Goal: Task Accomplishment & Management: Complete application form

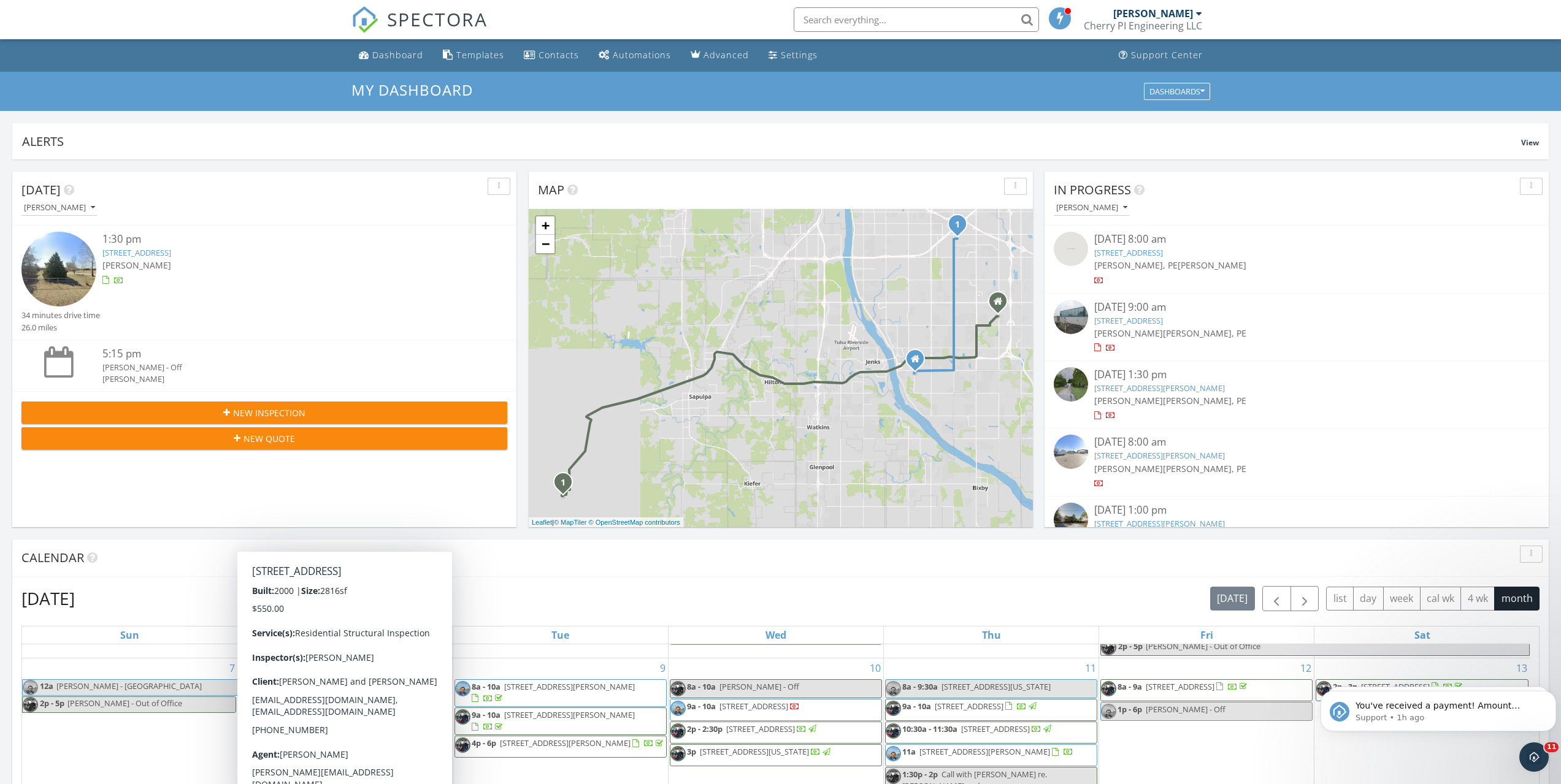
click at [225, 410] on div "New Inspection" at bounding box center [264, 412] width 466 height 13
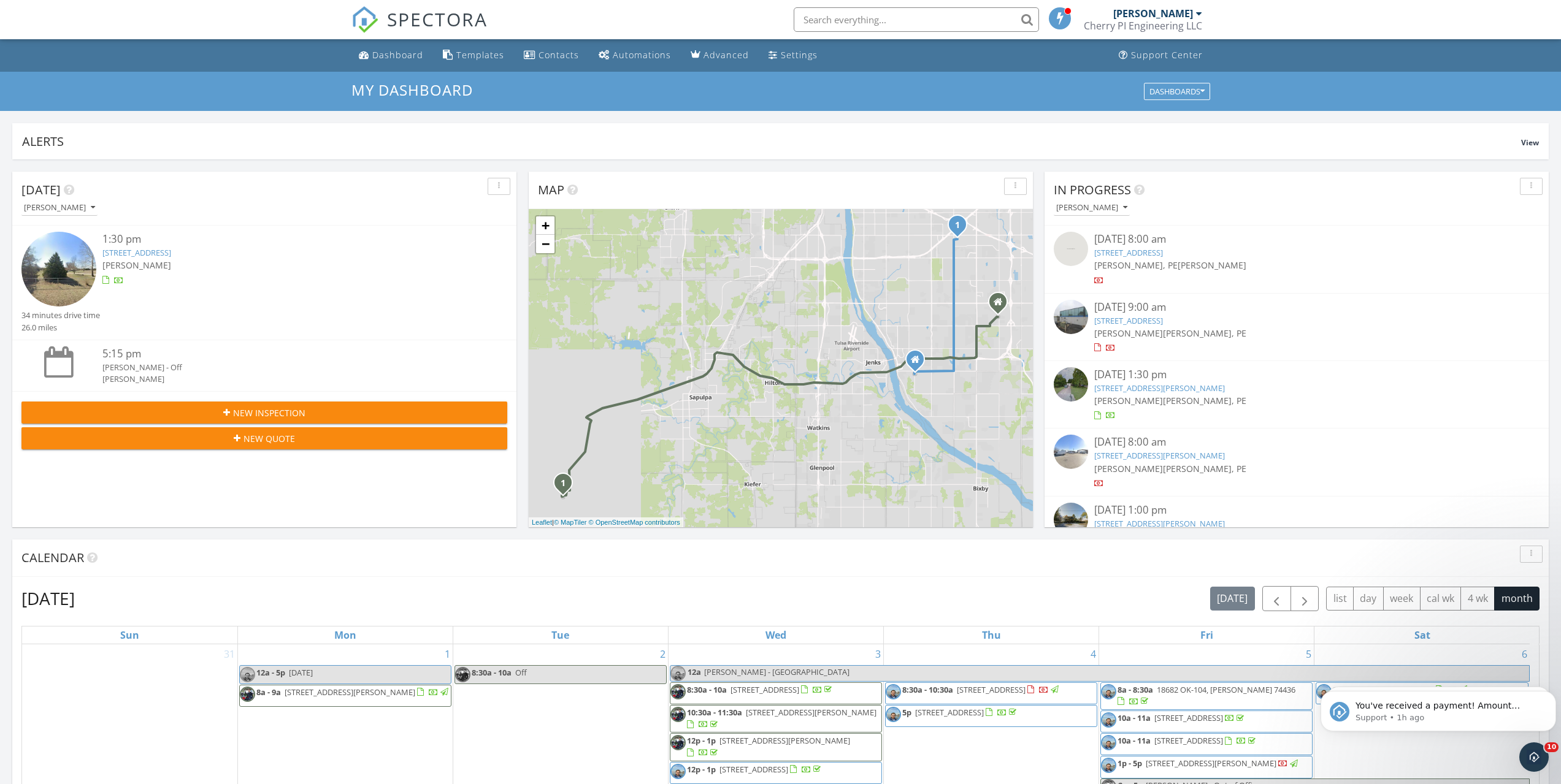
click at [267, 400] on div "New Inspection New Quote" at bounding box center [264, 425] width 504 height 68
click at [266, 416] on span "New Inspection" at bounding box center [269, 412] width 73 height 13
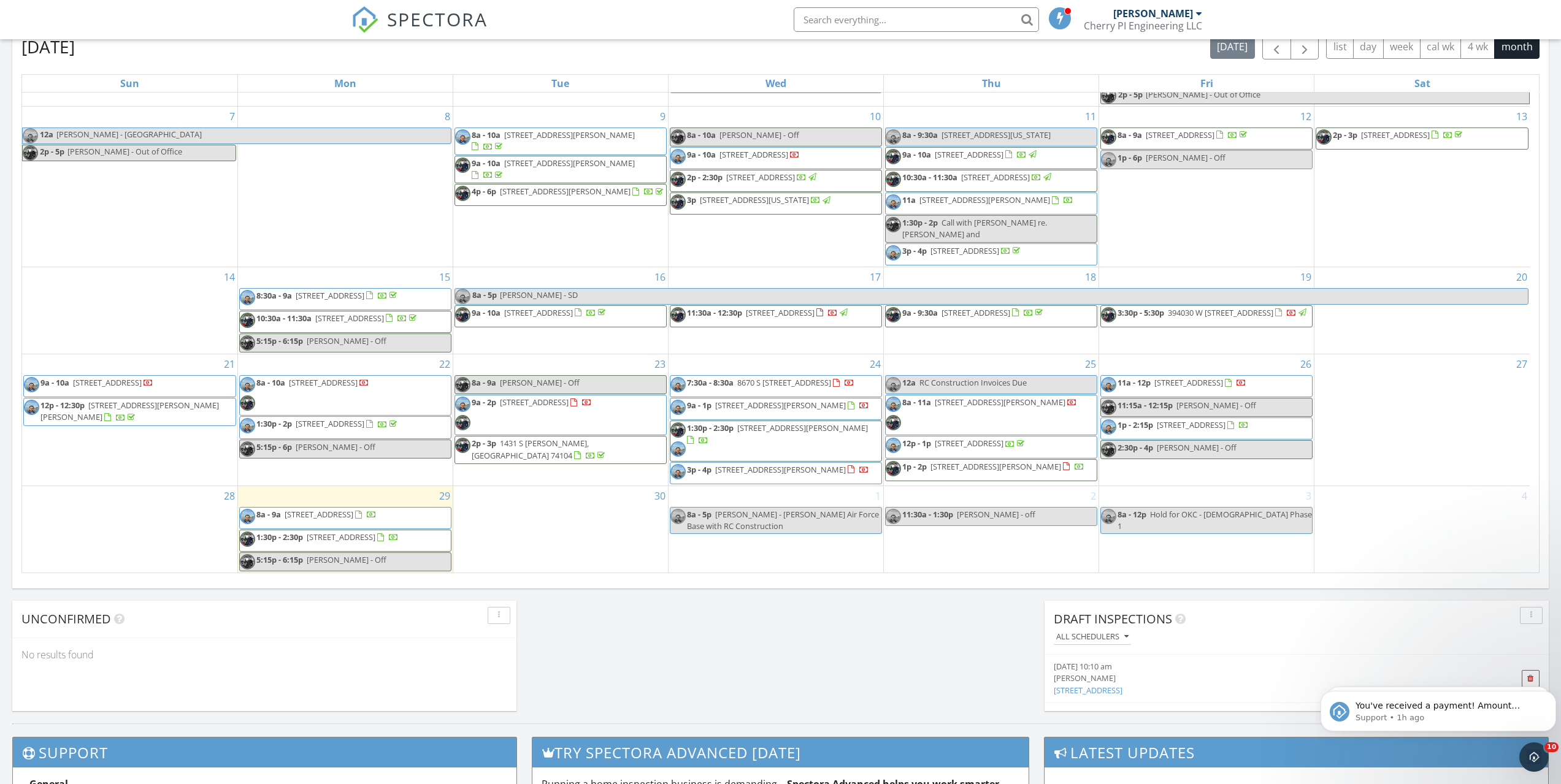
scroll to position [168, 0]
click at [1302, 50] on span "button" at bounding box center [1305, 47] width 15 height 15
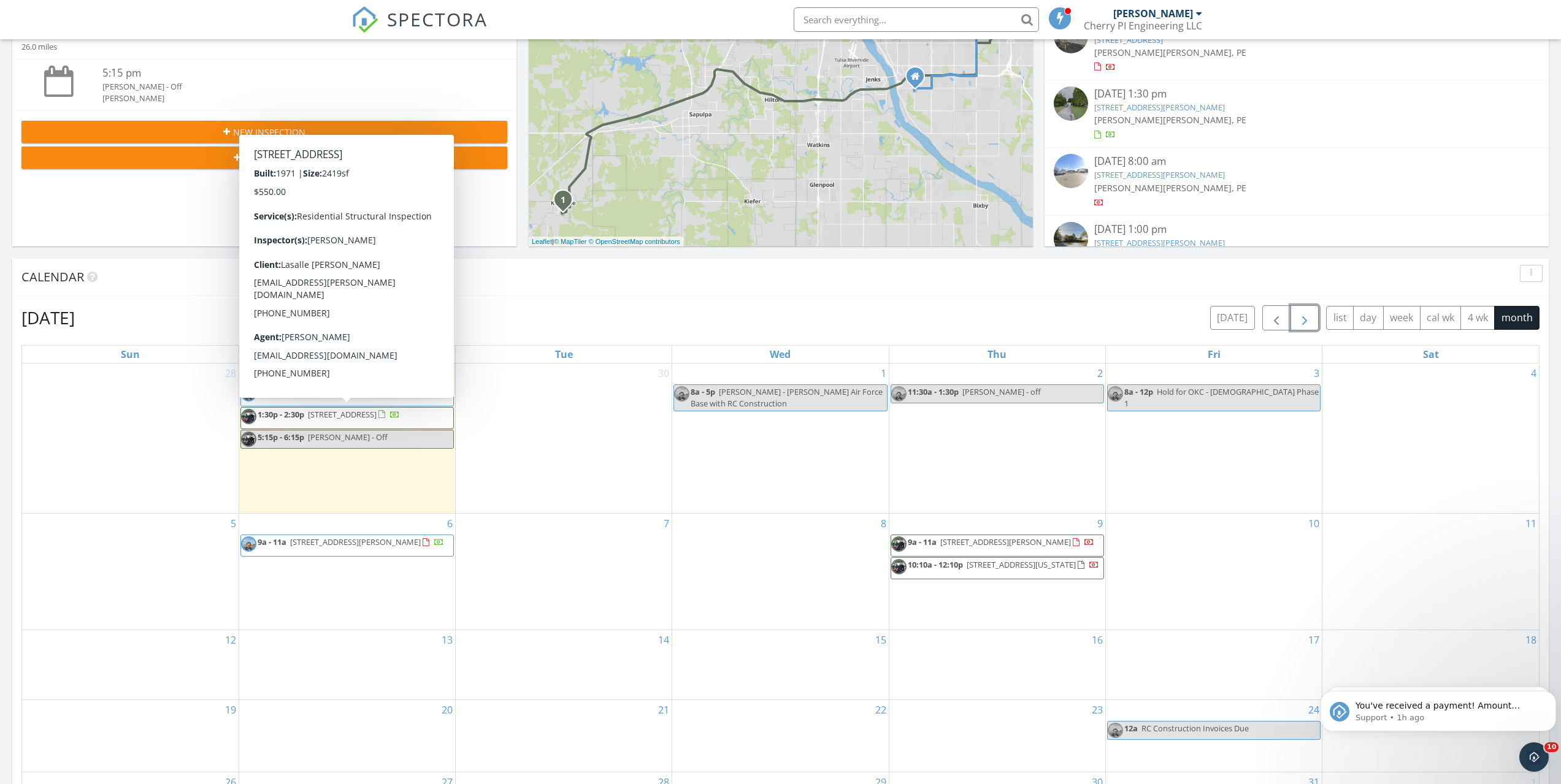
scroll to position [307, 0]
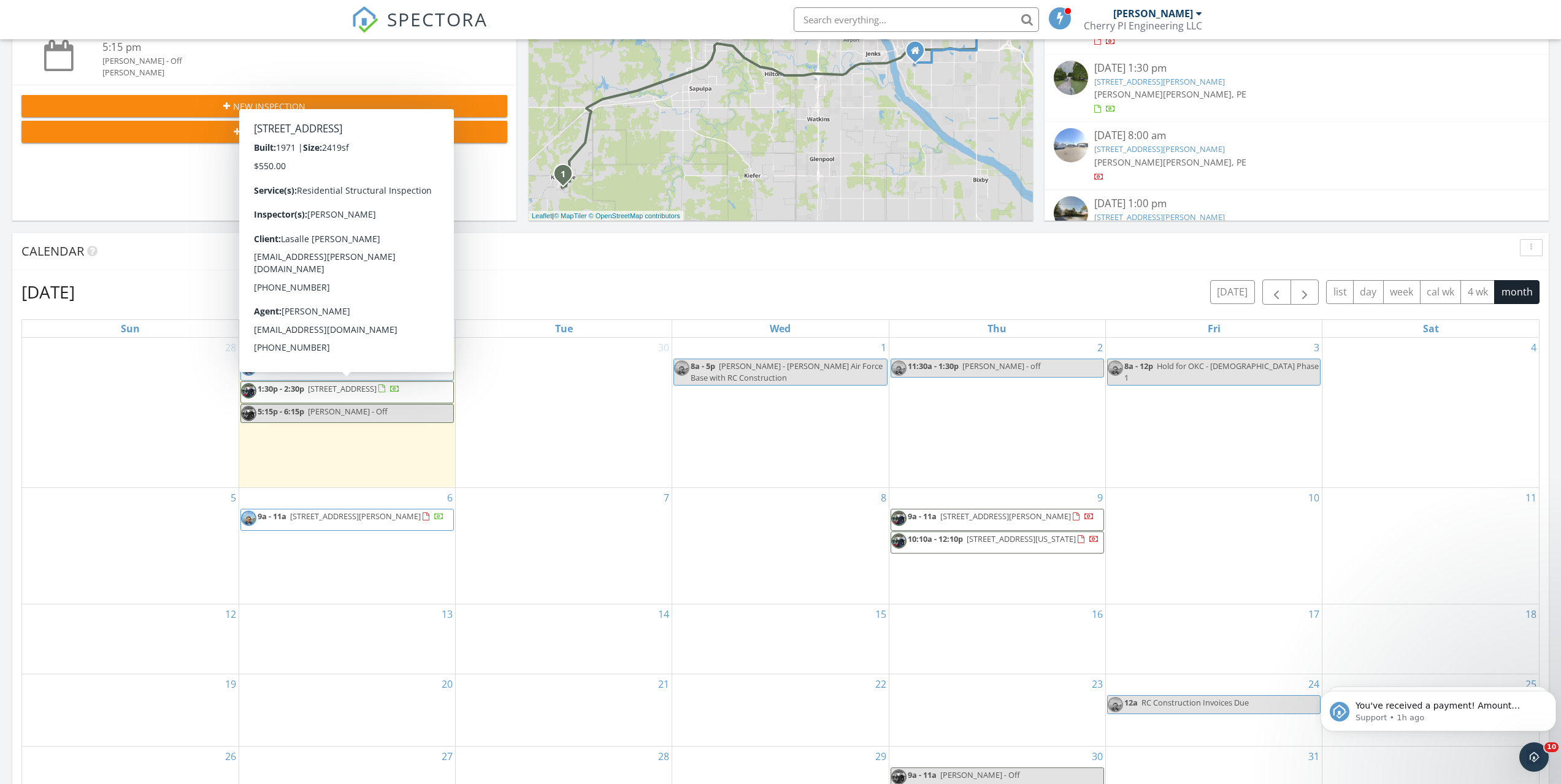
click at [567, 246] on div "Calendar" at bounding box center [771, 251] width 1500 height 18
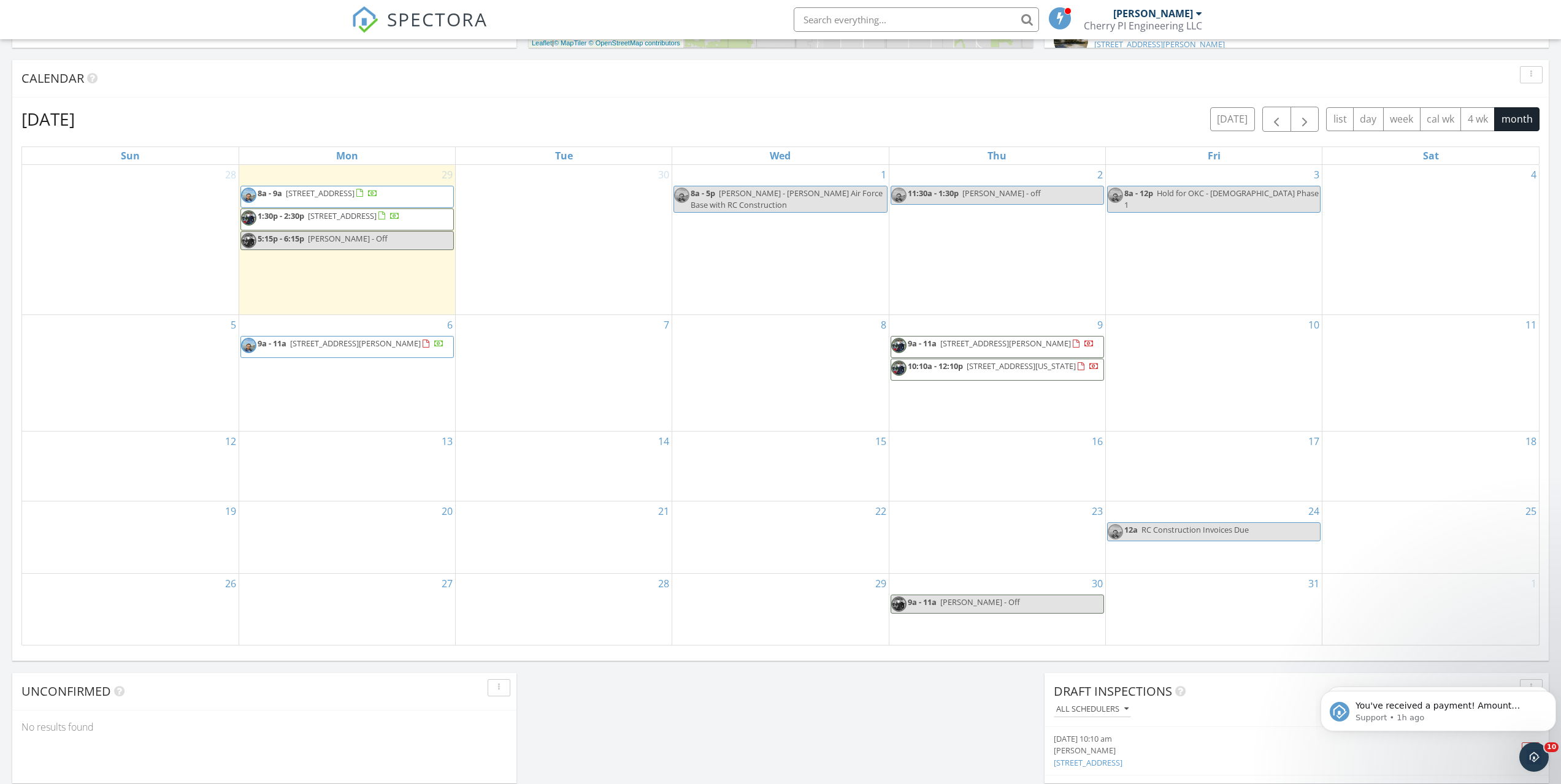
scroll to position [246, 0]
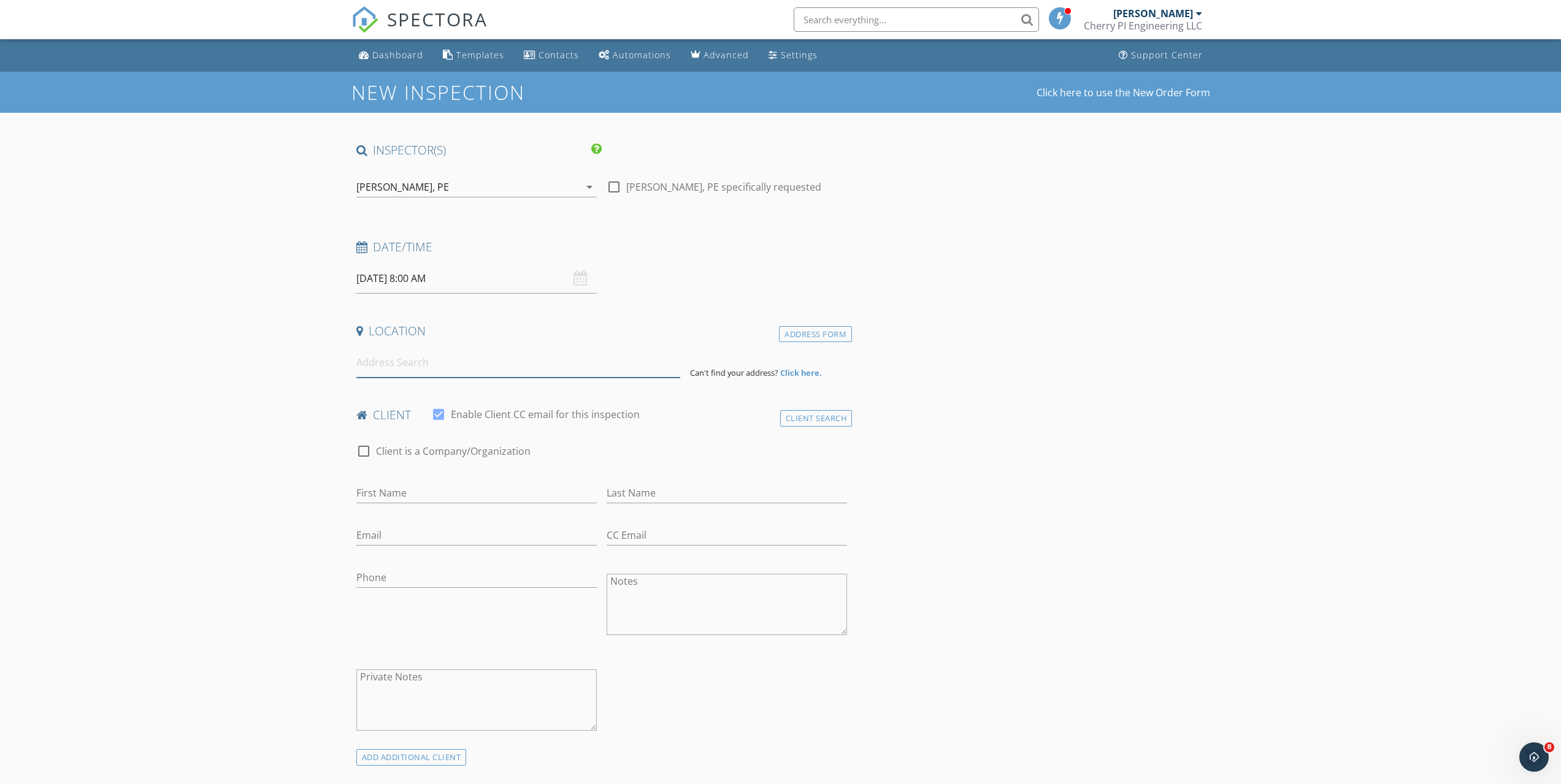
click at [370, 369] on input at bounding box center [518, 363] width 324 height 30
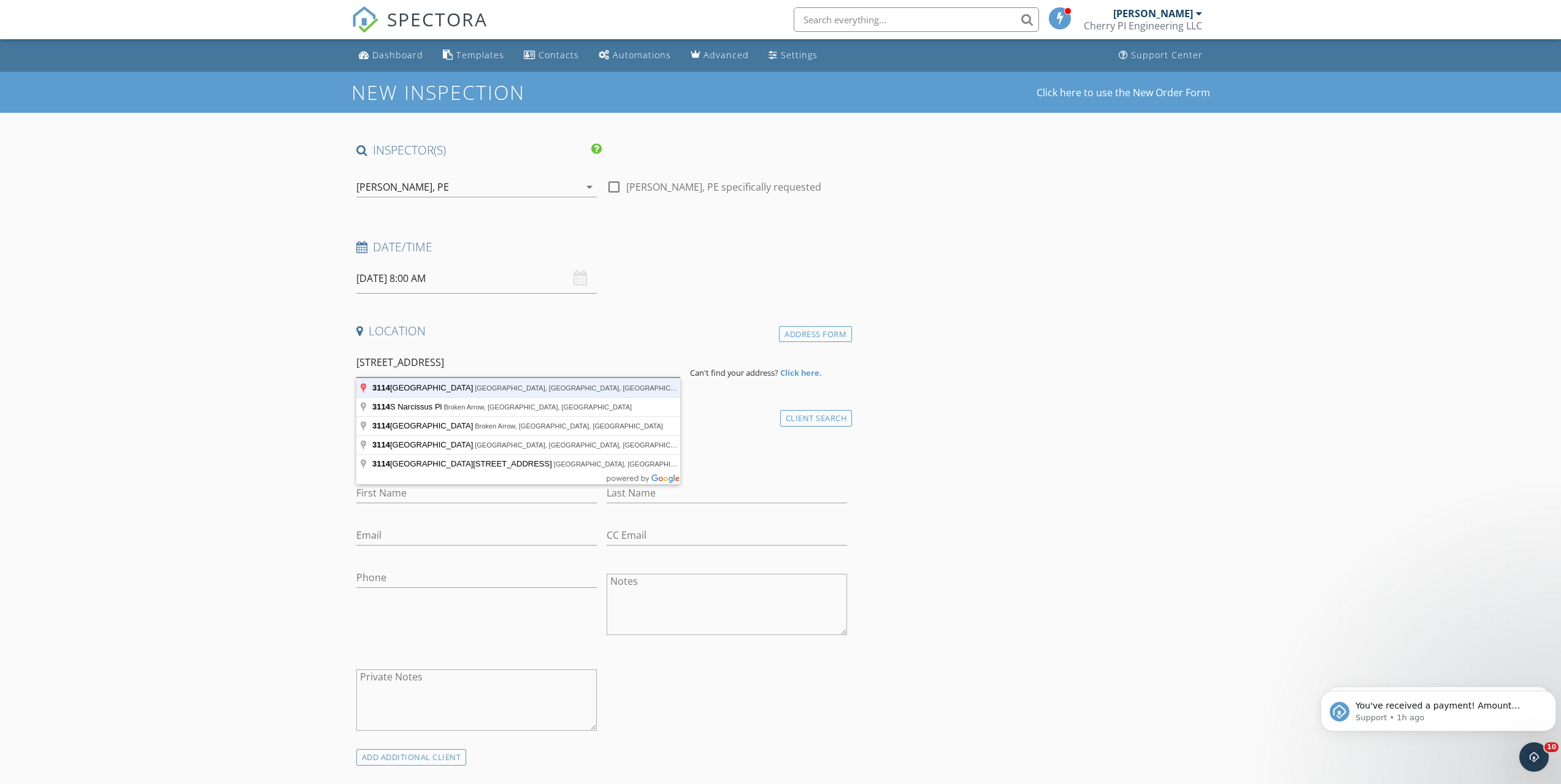
click at [448, 361] on input "[STREET_ADDRESS]" at bounding box center [518, 363] width 324 height 30
type input "[STREET_ADDRESS]"
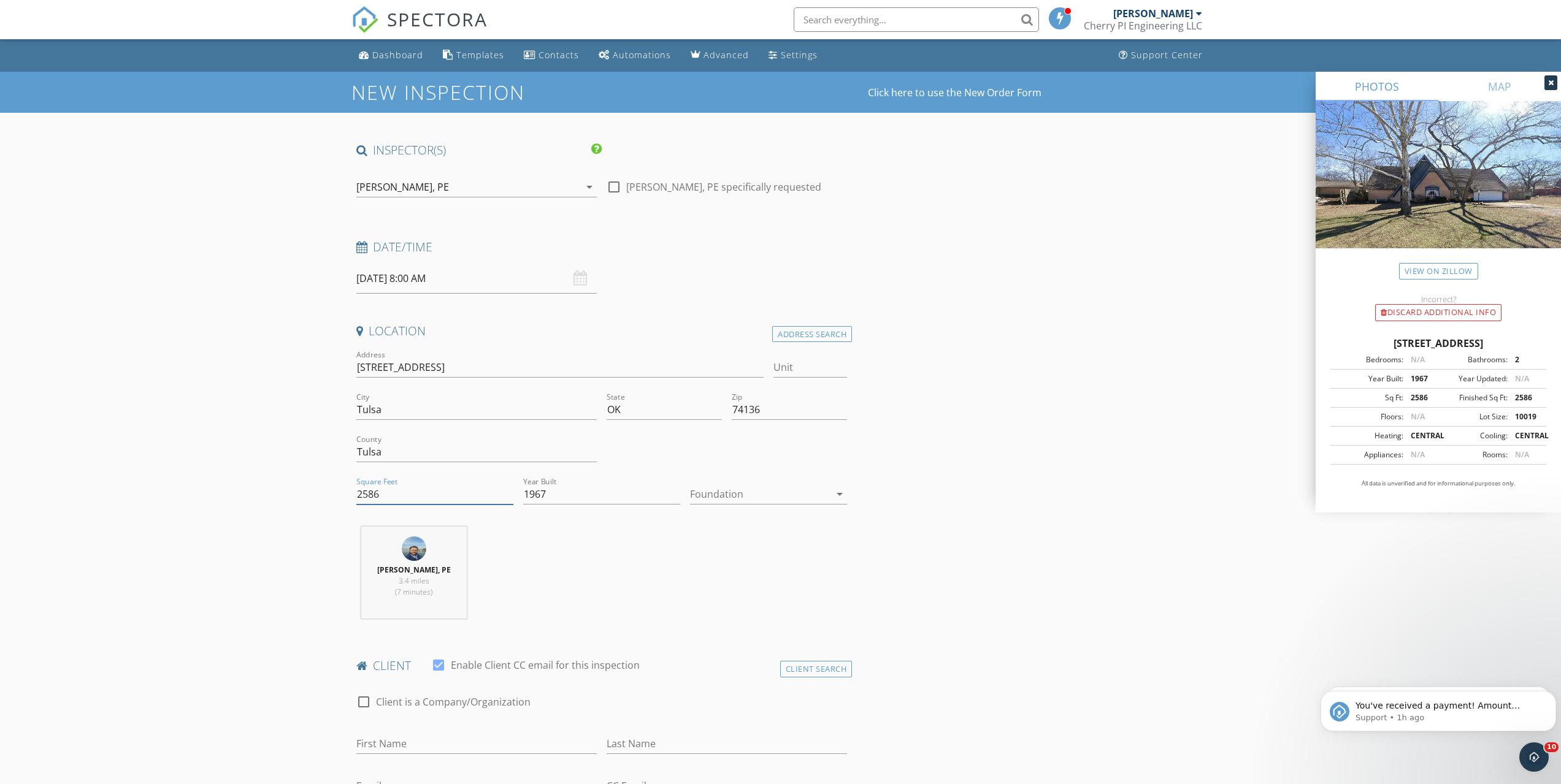
click at [431, 490] on input "2586" at bounding box center [434, 494] width 157 height 20
type input "2800"
click at [828, 490] on div at bounding box center [760, 494] width 140 height 20
click at [808, 555] on div "Slab" at bounding box center [769, 558] width 138 height 15
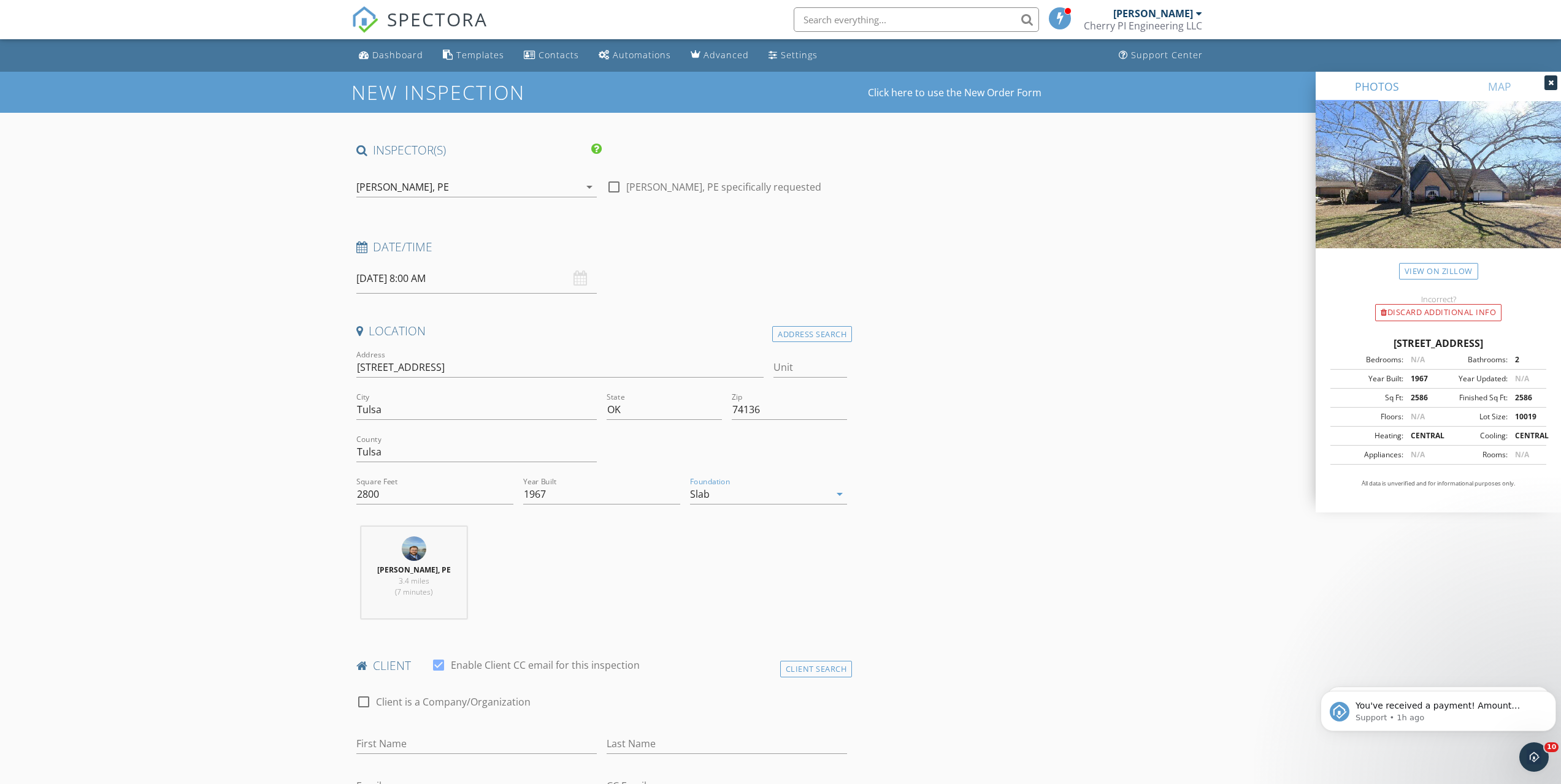
click at [581, 278] on div "09/30/2025 8:00 AM" at bounding box center [476, 279] width 240 height 30
click at [471, 277] on input "09/30/2025 8:00 AM" at bounding box center [476, 279] width 240 height 30
click at [412, 485] on input "08" at bounding box center [393, 488] width 75 height 24
type input "09"
type input "09/30/2025 9:00 AM"
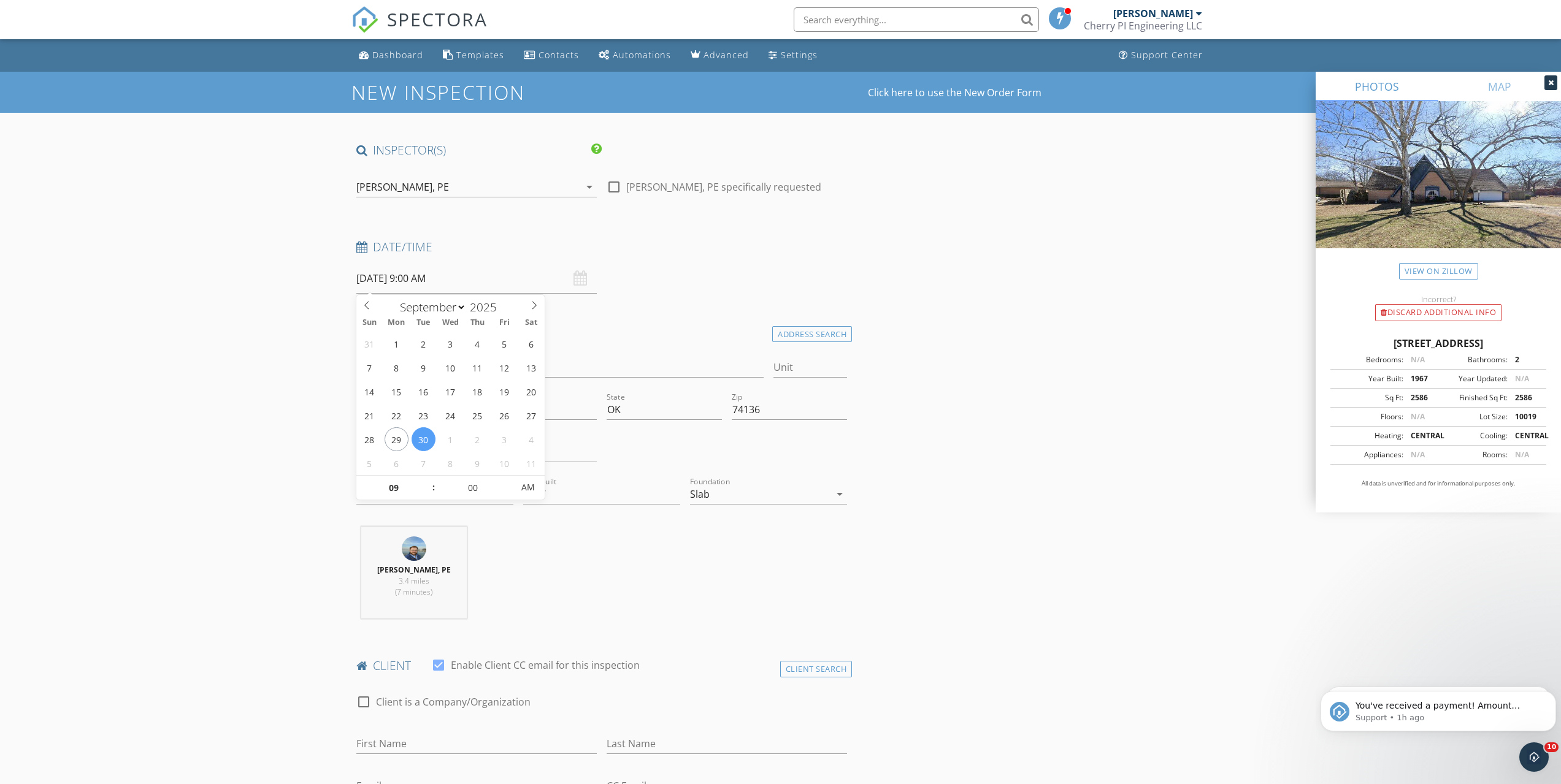
click at [587, 189] on icon "arrow_drop_down" at bounding box center [590, 187] width 15 height 15
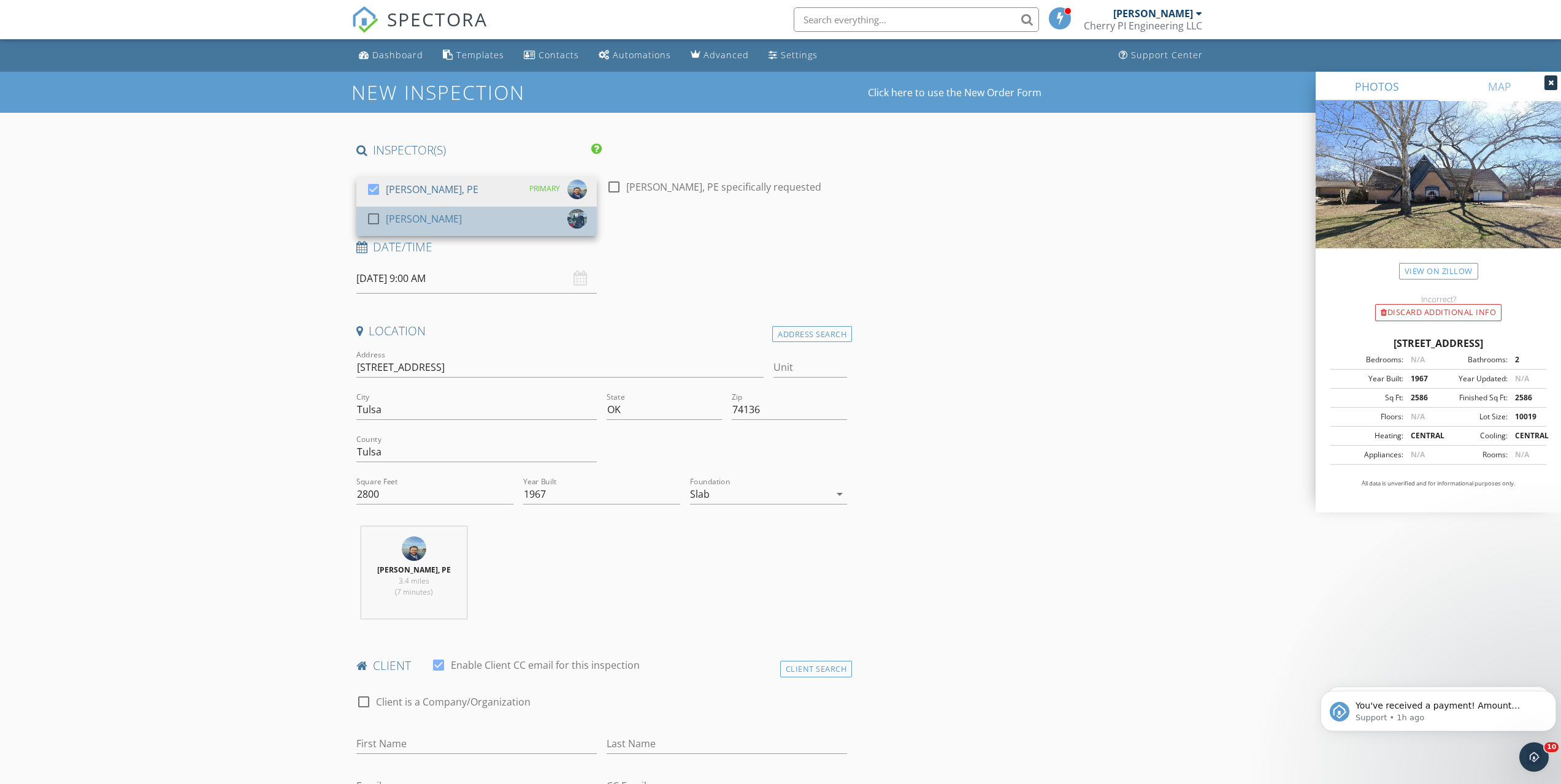
drag, startPoint x: 488, startPoint y: 224, endPoint x: 458, endPoint y: 196, distance: 41.0
click at [483, 220] on div "check_box_outline_blank Walker Leiter" at bounding box center [476, 221] width 220 height 24
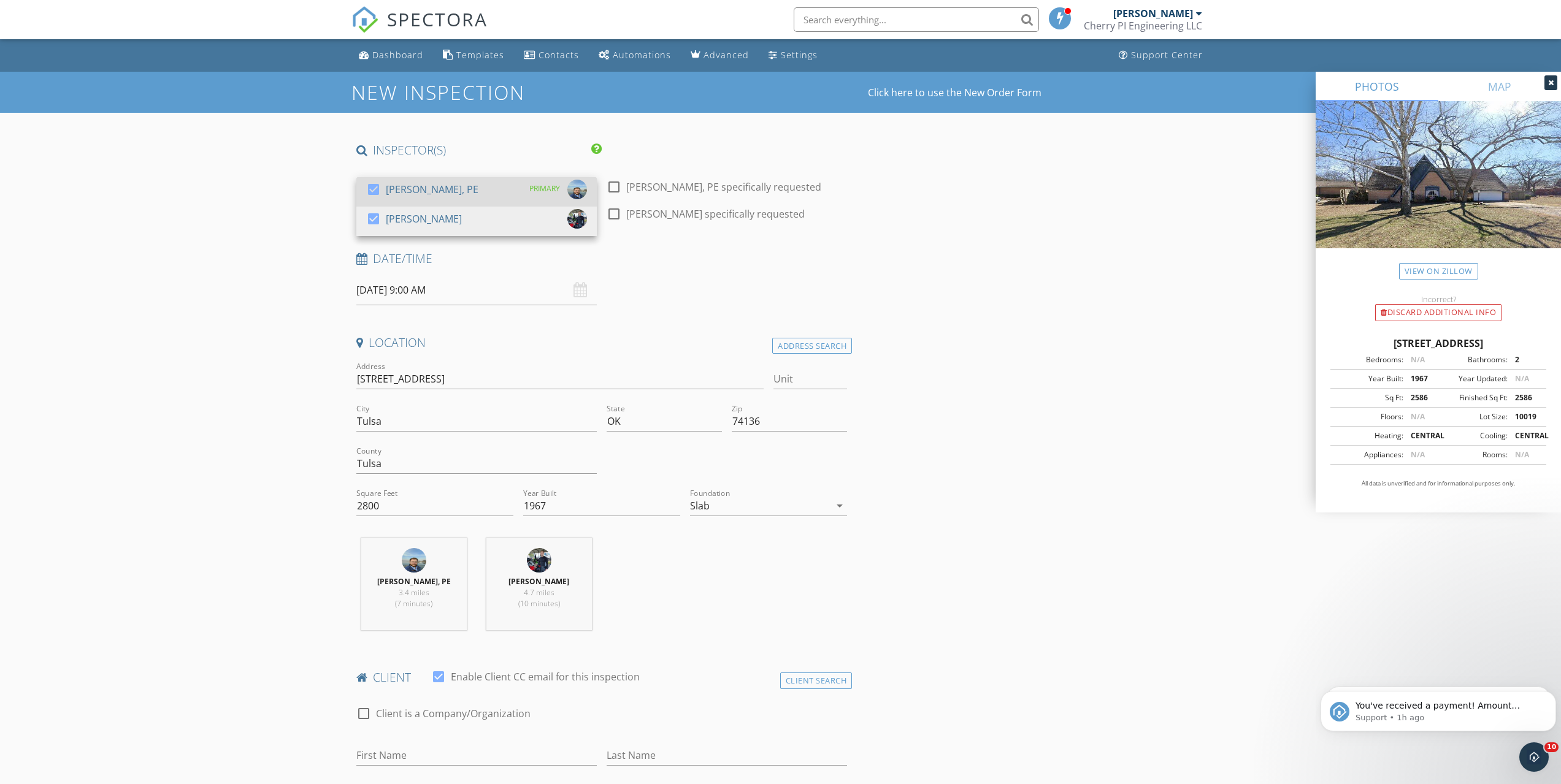
click at [451, 184] on div "[PERSON_NAME], PE" at bounding box center [432, 189] width 93 height 20
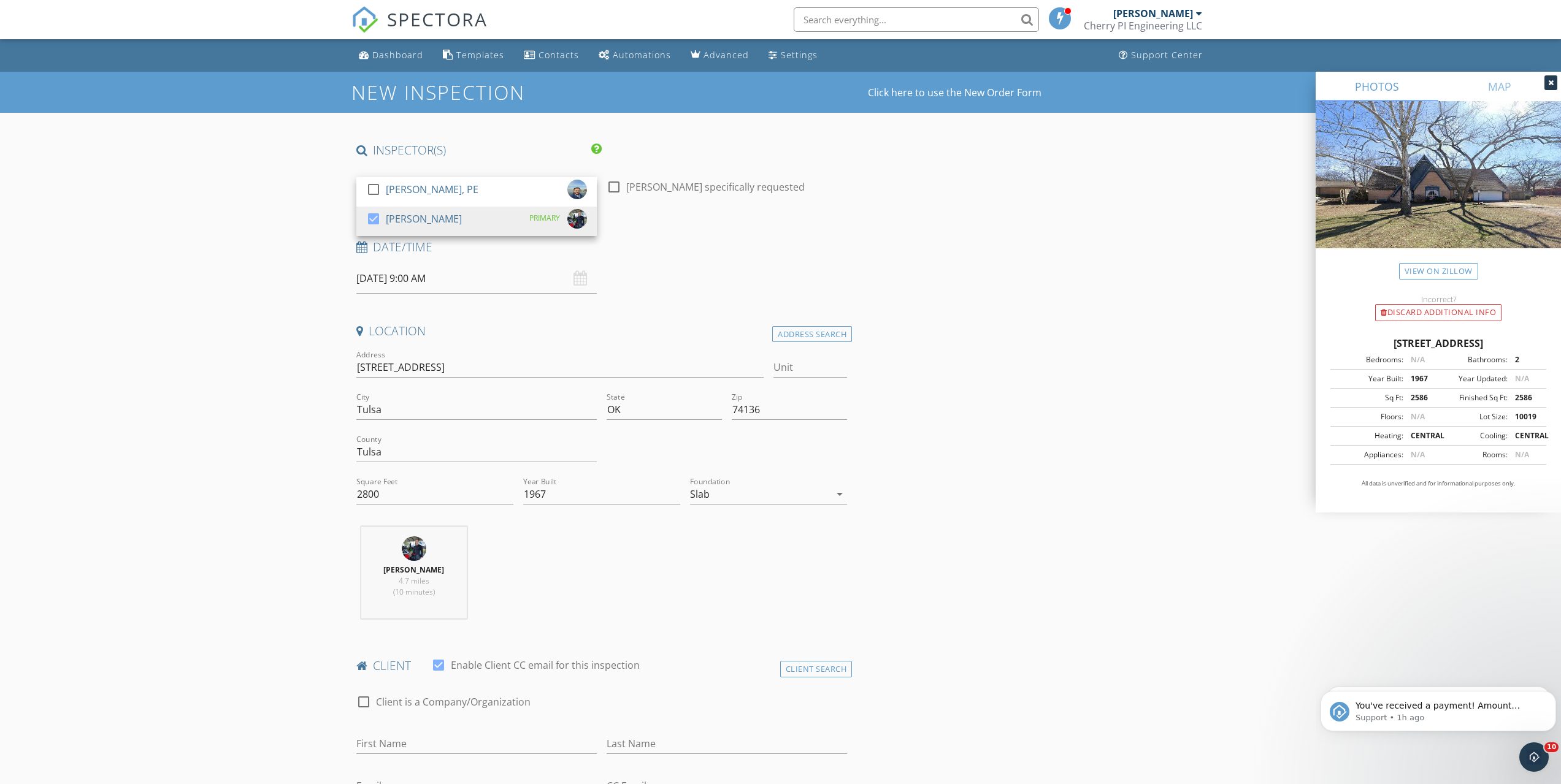
drag, startPoint x: 756, startPoint y: 235, endPoint x: 931, endPoint y: 235, distance: 175.0
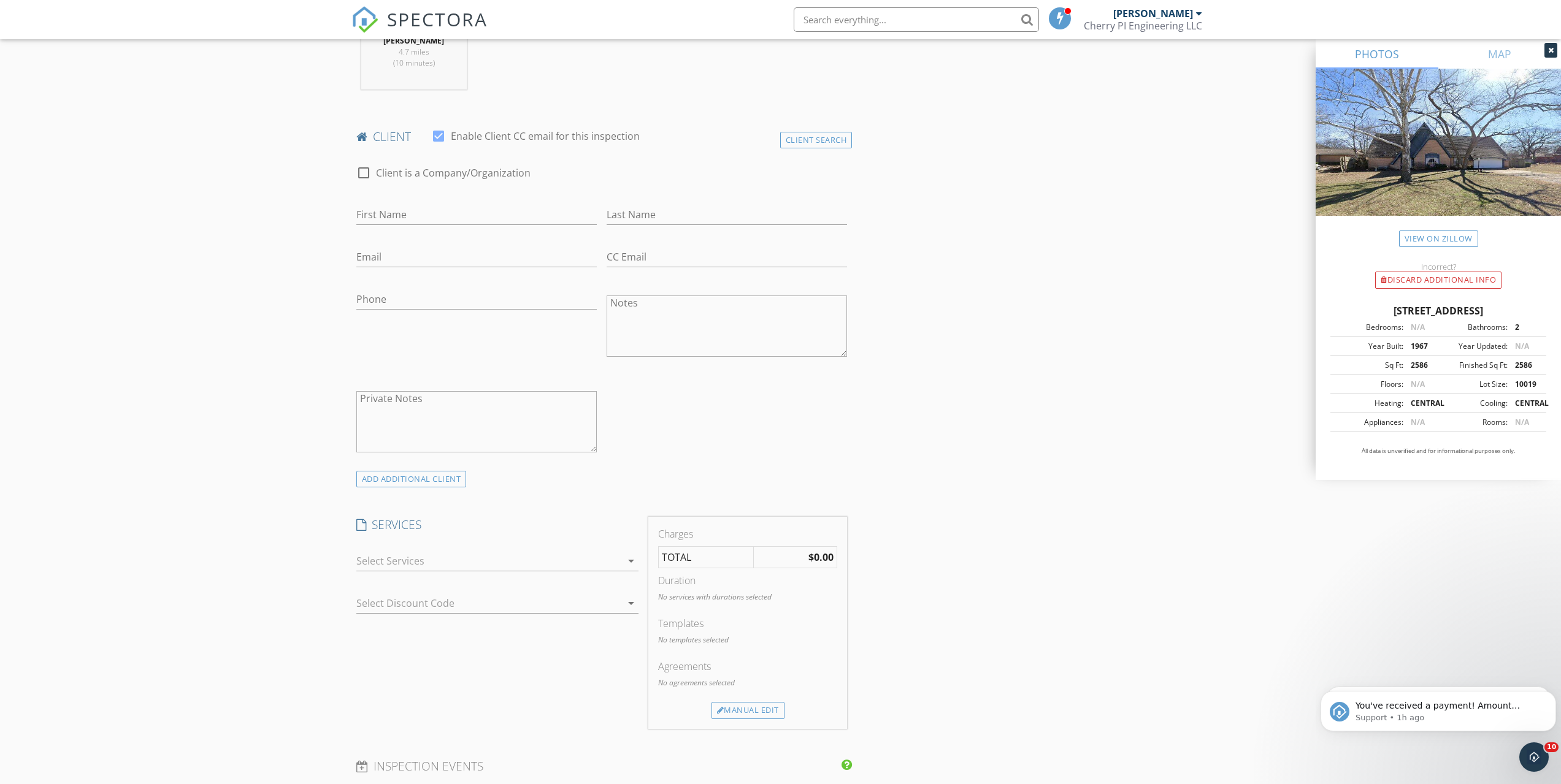
scroll to position [429, 0]
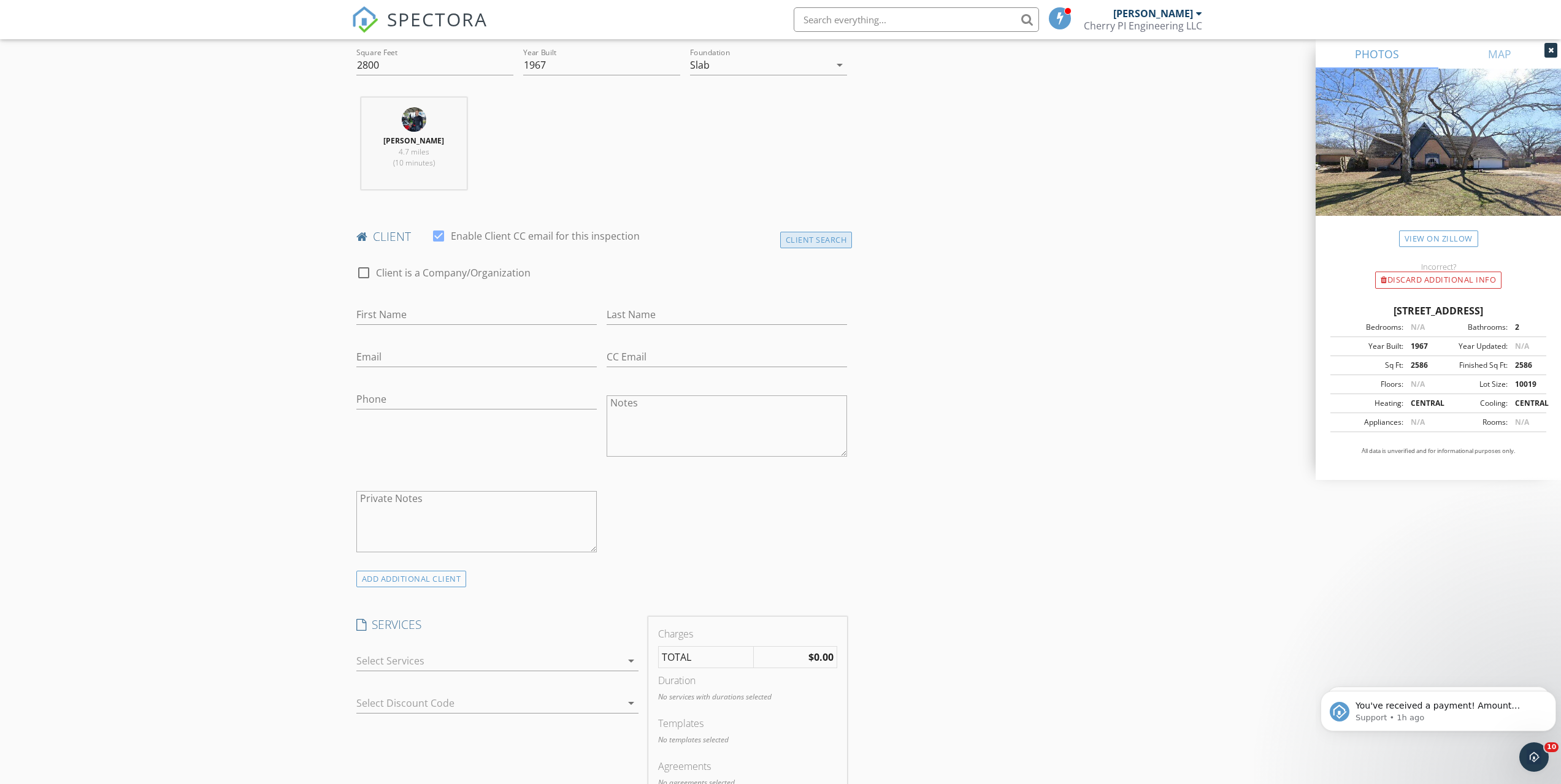
click at [811, 242] on div "Client Search" at bounding box center [816, 240] width 73 height 16
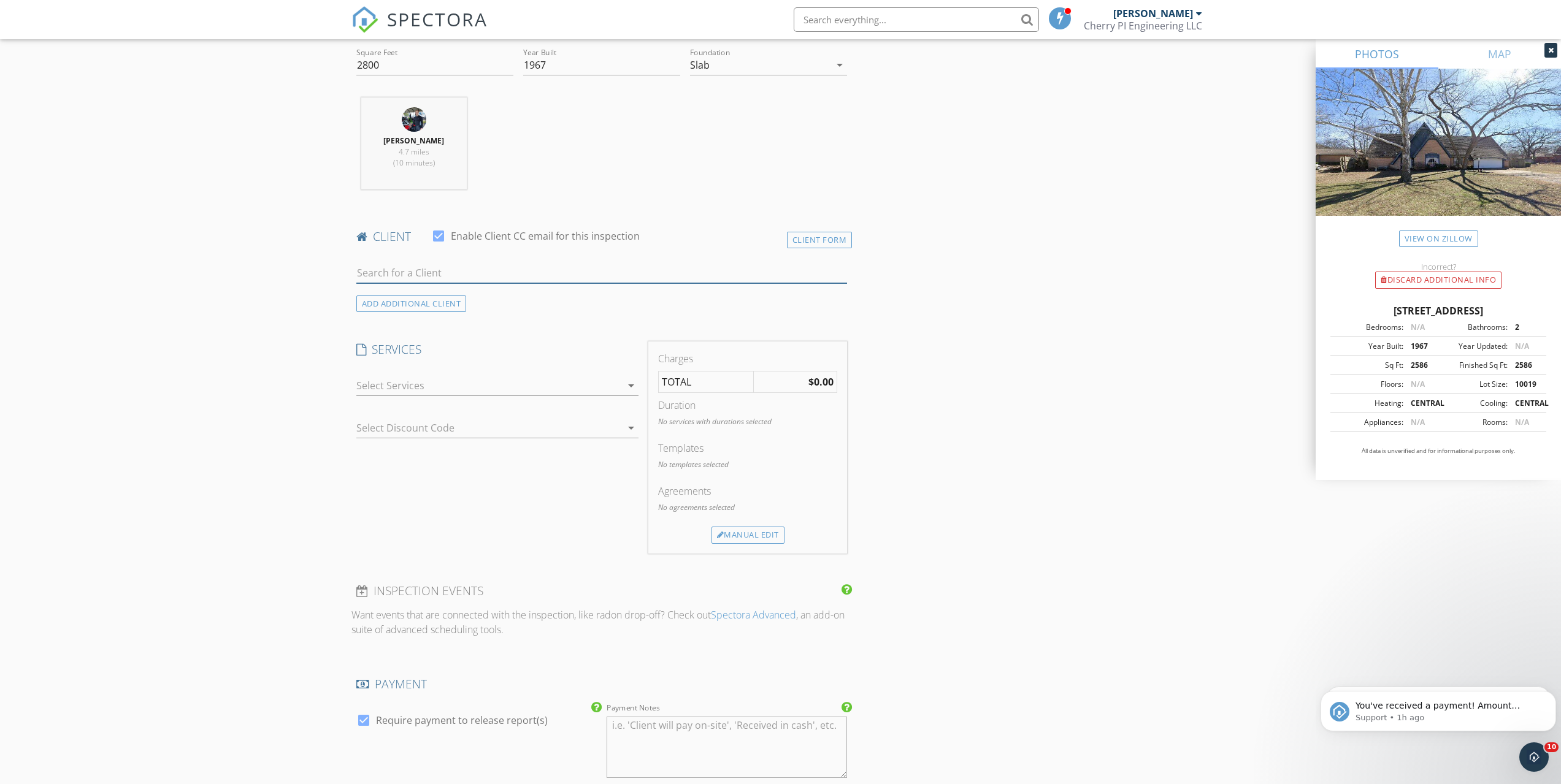
click at [754, 273] on input "text" at bounding box center [602, 273] width 491 height 20
type input "hanna"
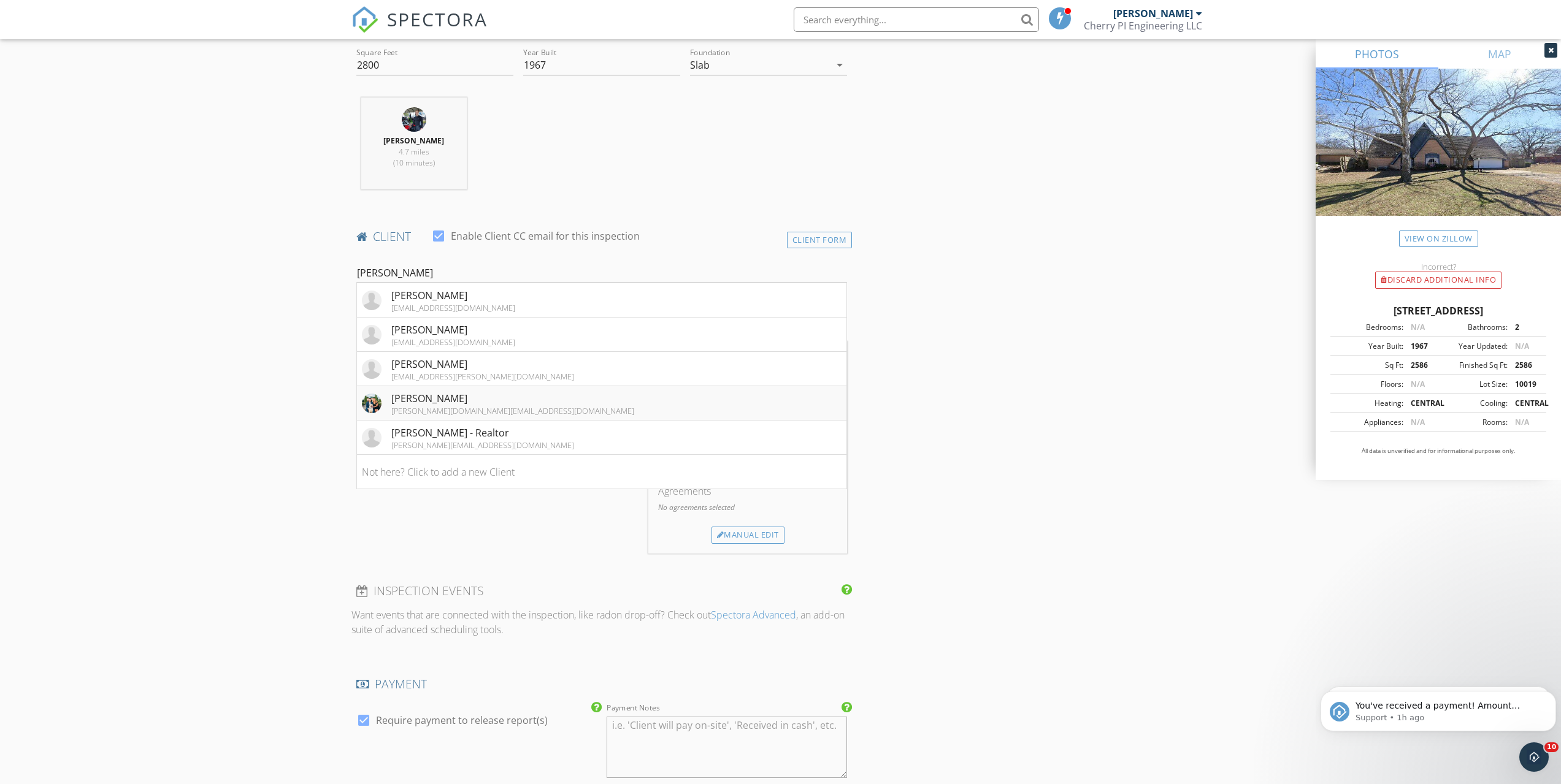
click at [551, 406] on li "Hannah Campbell mccollough.co@gmail.com" at bounding box center [602, 404] width 490 height 35
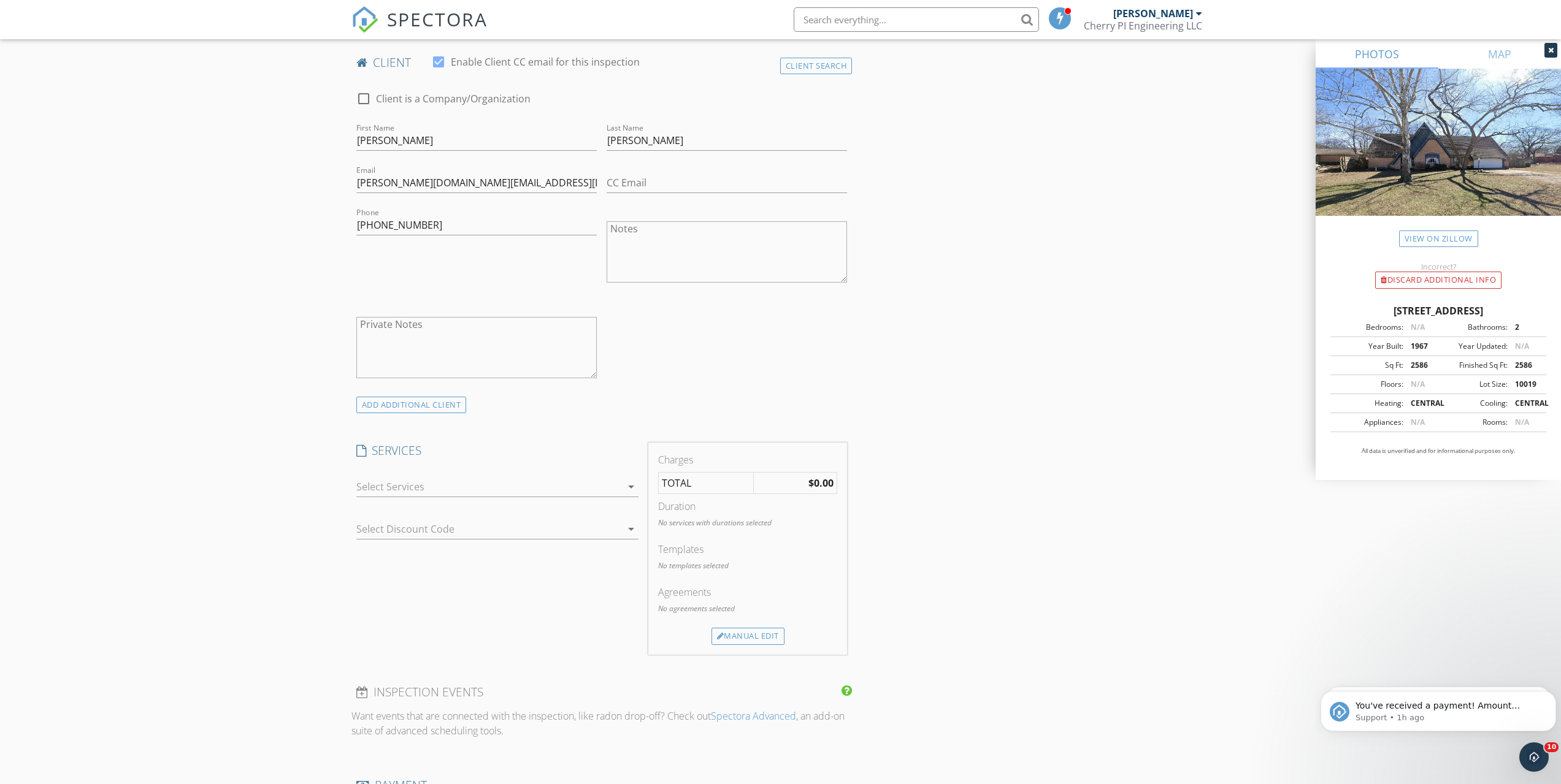
scroll to position [675, 0]
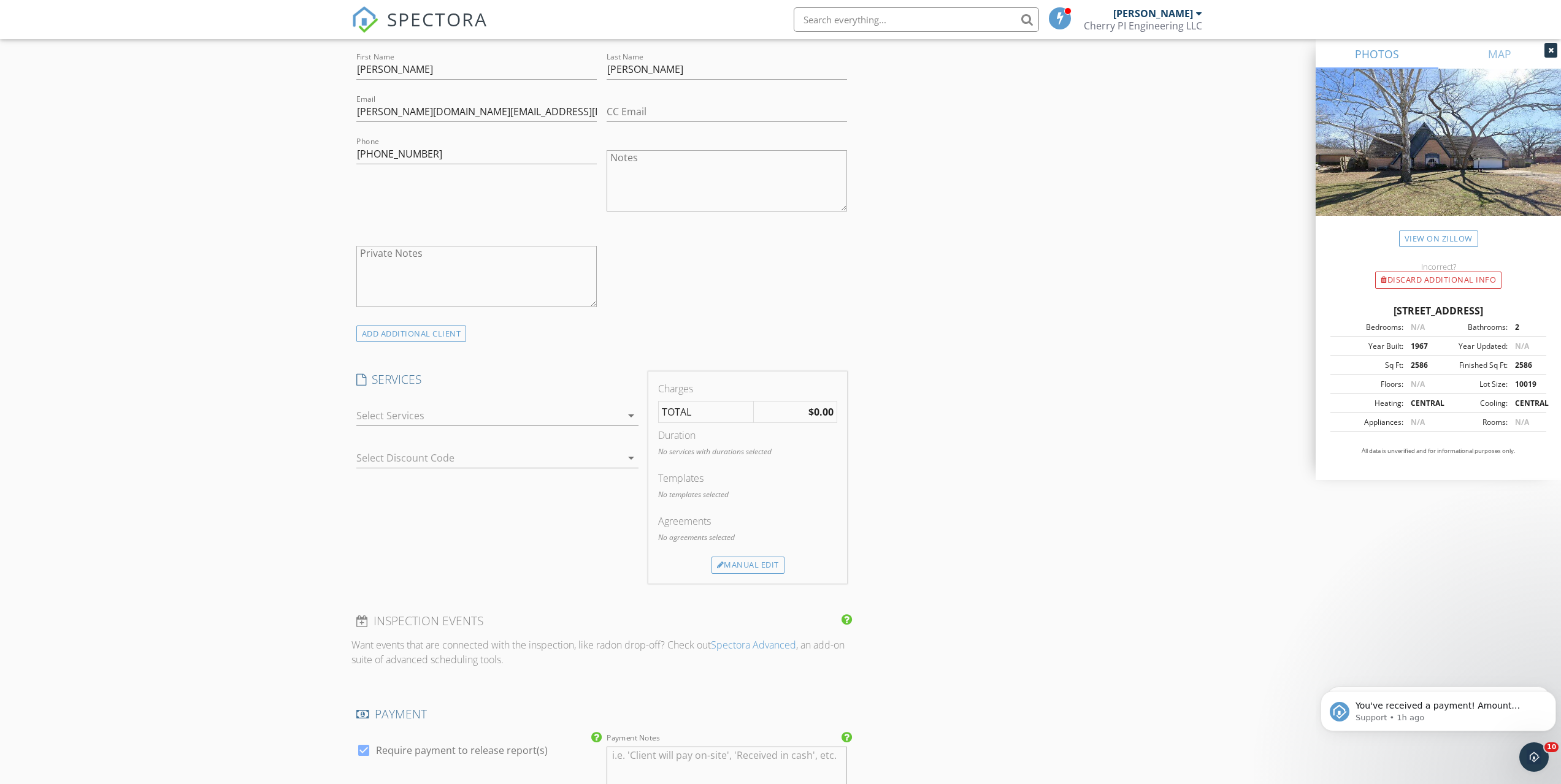
click at [432, 419] on div at bounding box center [488, 416] width 265 height 20
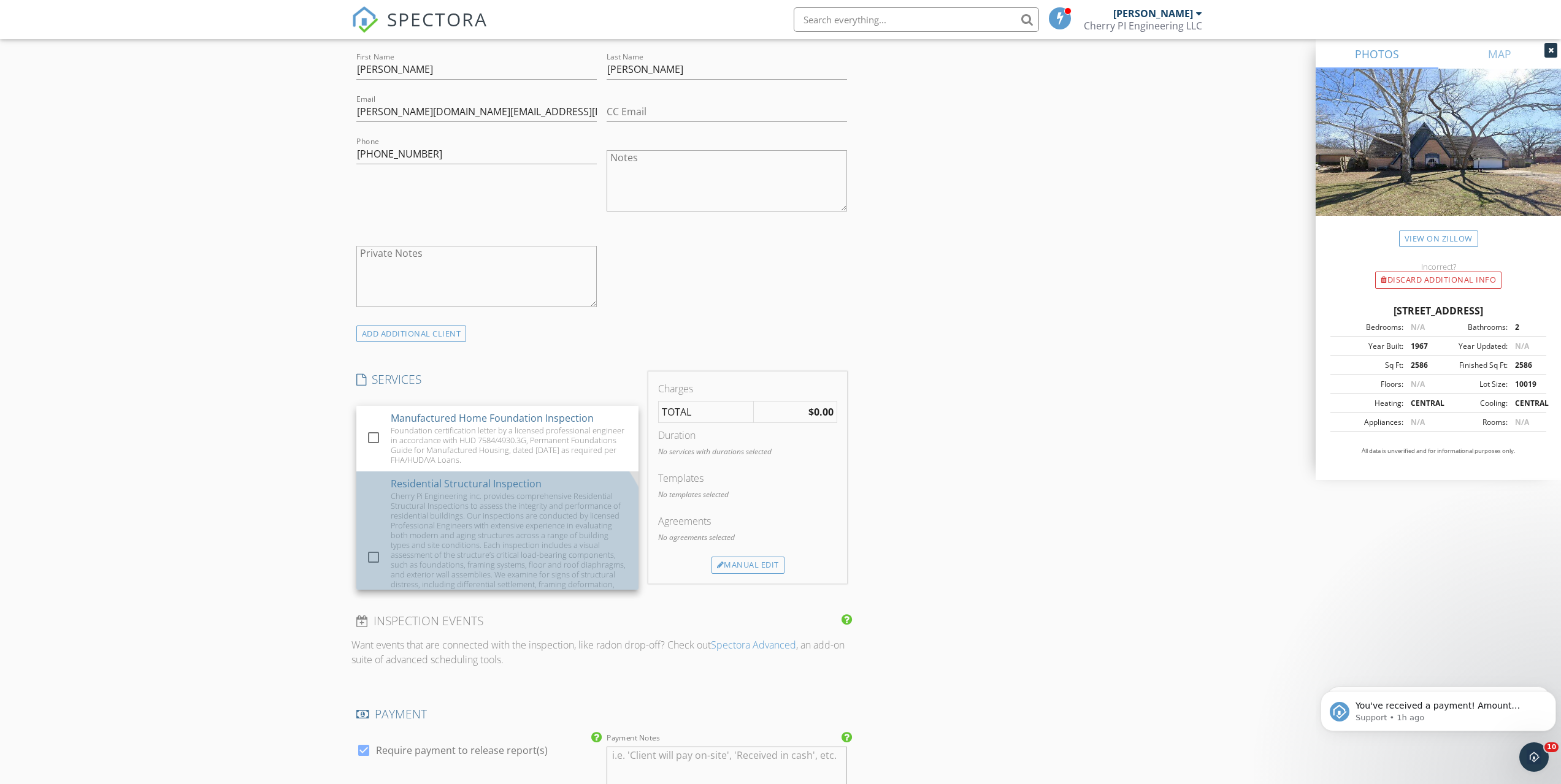
click at [441, 520] on div "Cherry Pi Engineering inc. provides comprehensive Residential Structural Inspec…" at bounding box center [509, 564] width 238 height 147
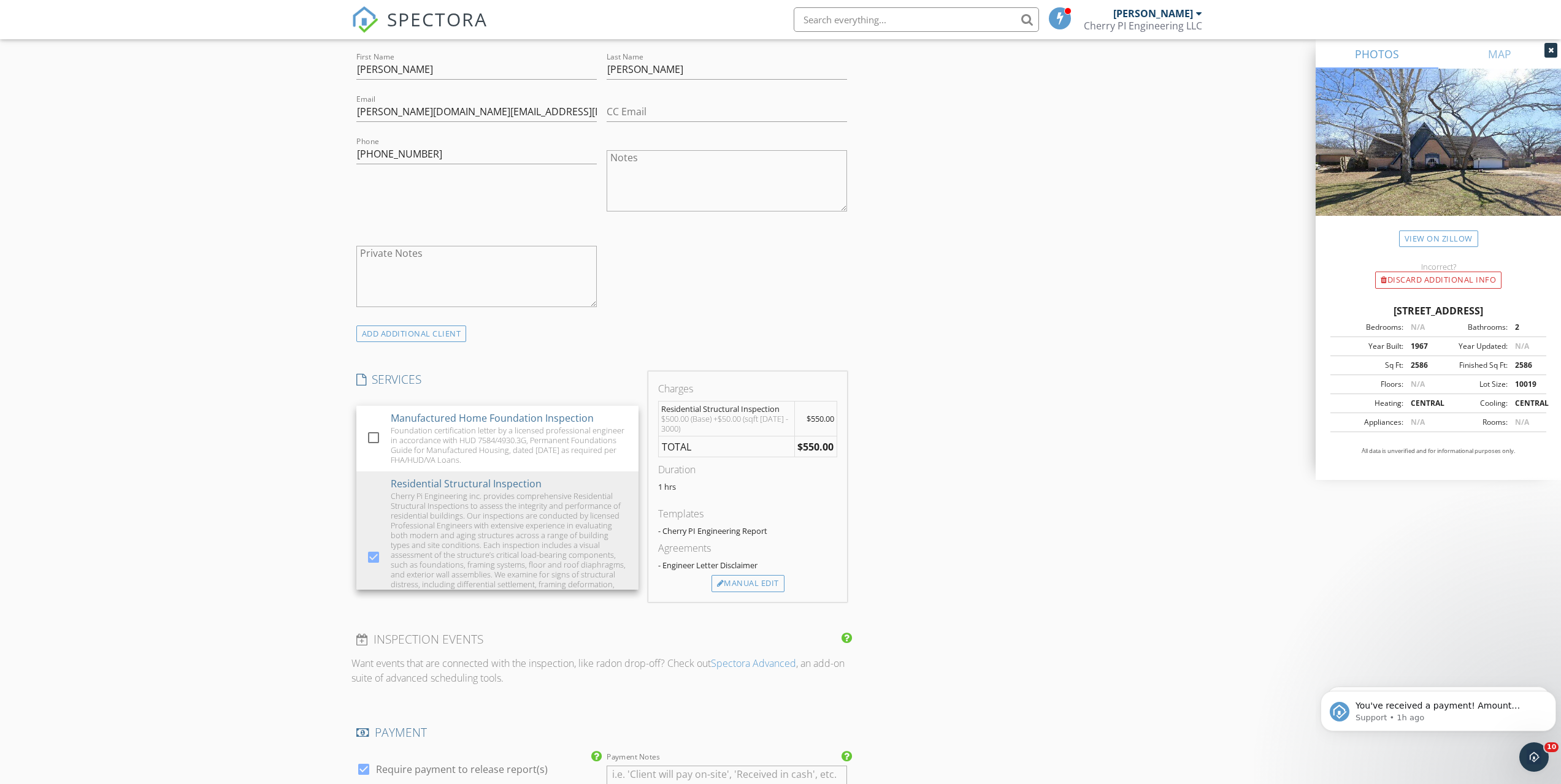
click at [291, 492] on div "New Inspection Click here to use the New Order Form INSPECTOR(S) check_box_outl…" at bounding box center [780, 461] width 1561 height 2129
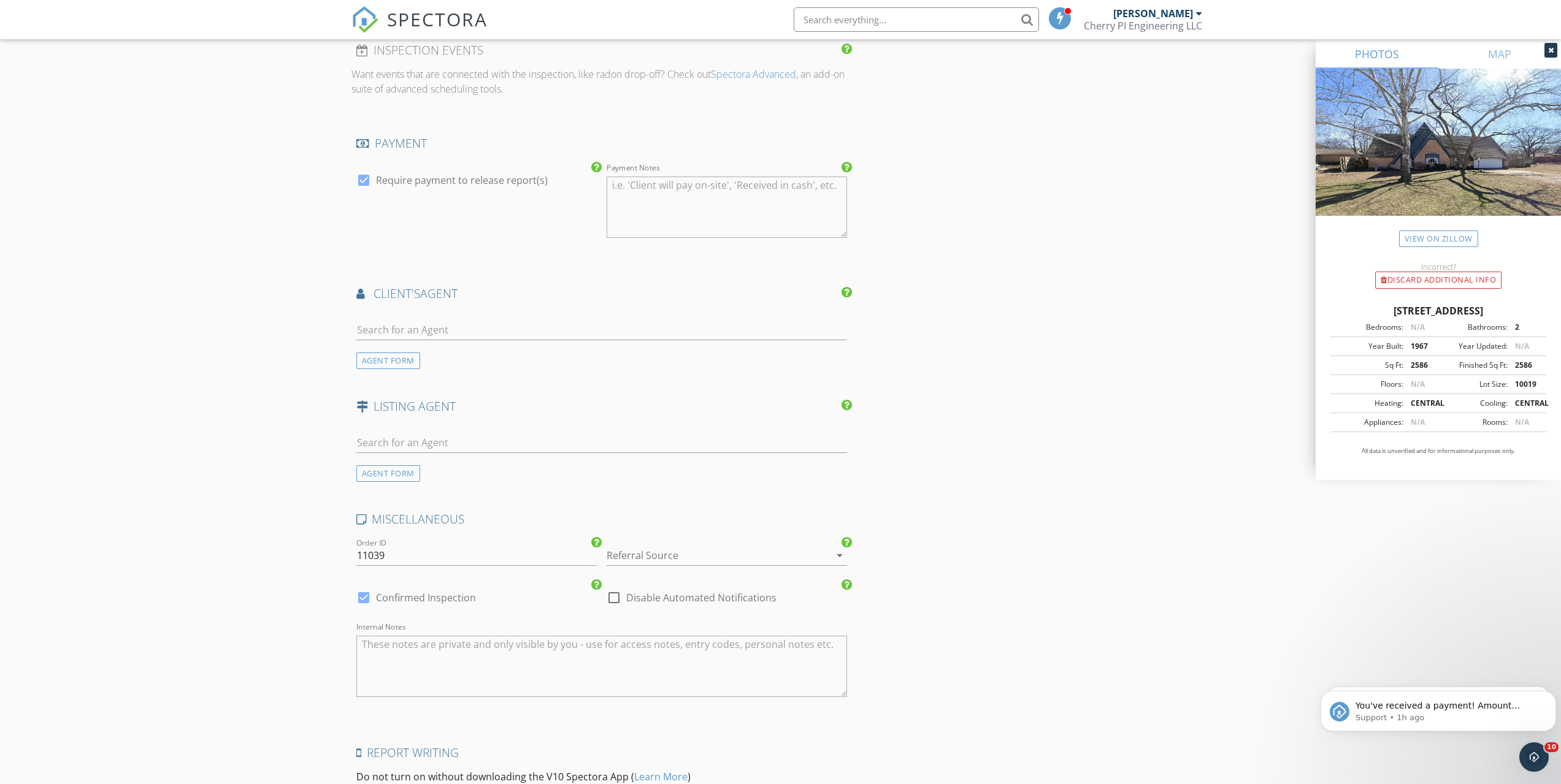
scroll to position [1417, 0]
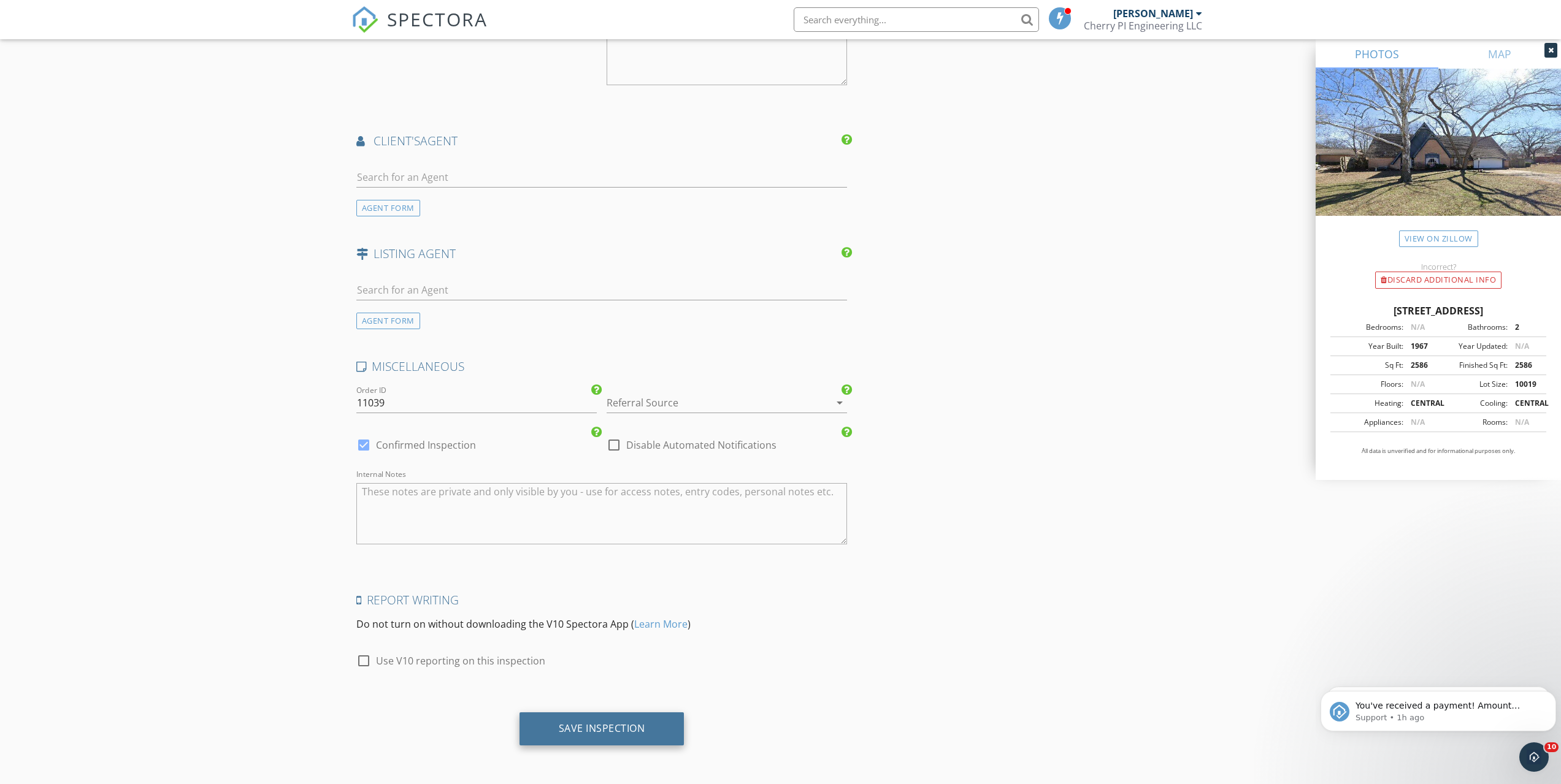
click at [554, 730] on div "Save Inspection" at bounding box center [602, 729] width 165 height 33
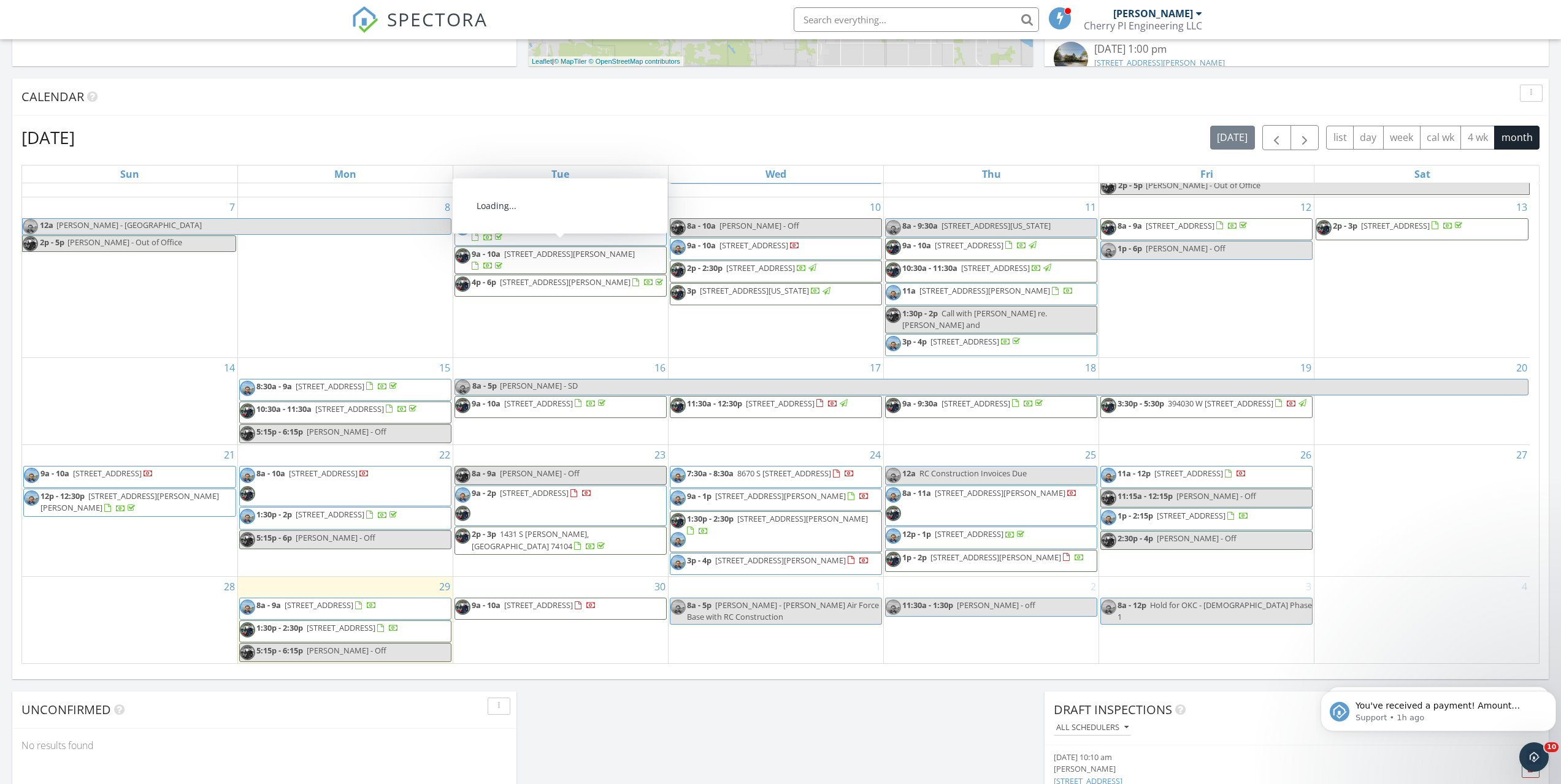
scroll to position [562, 0]
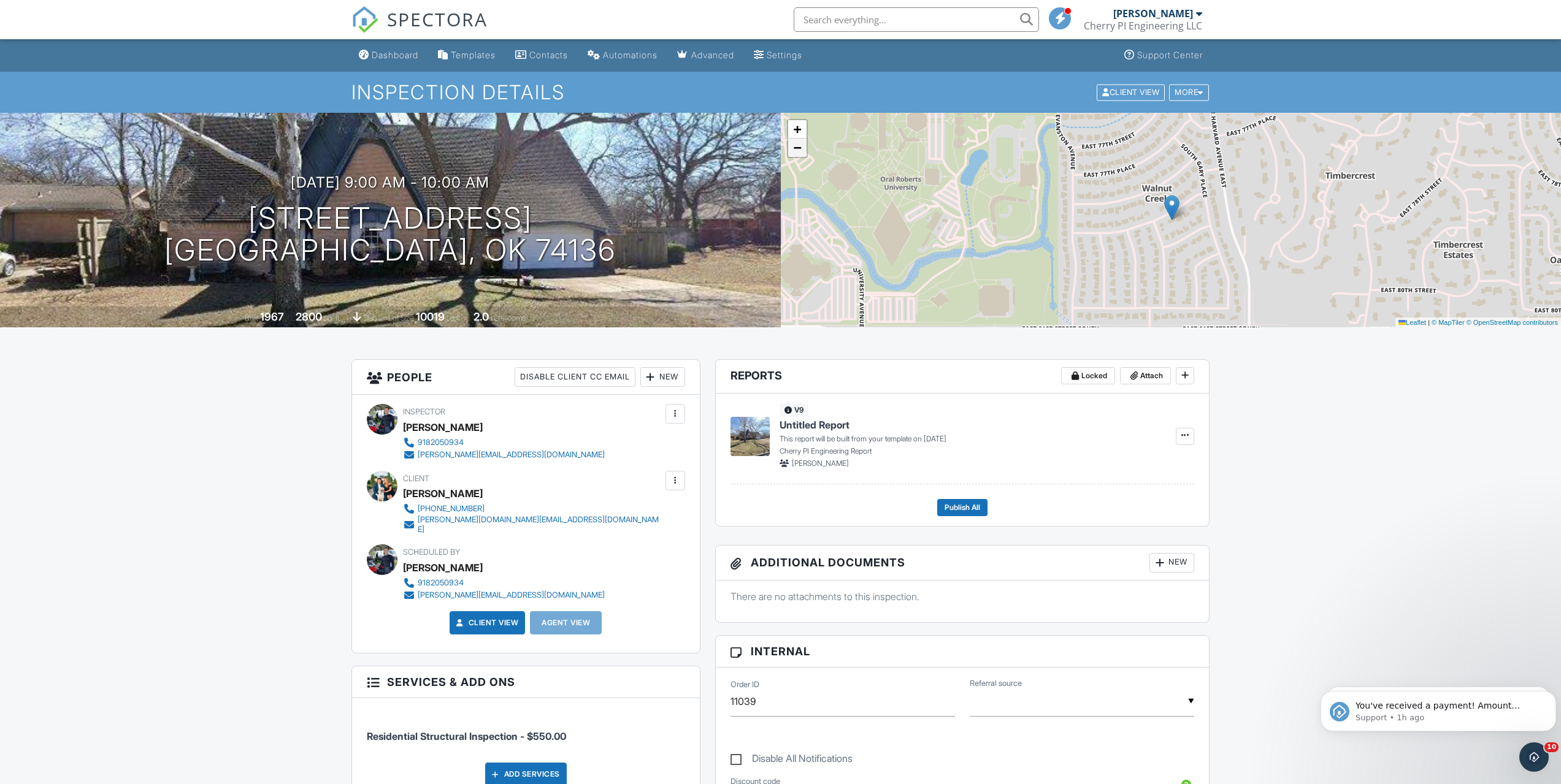
click at [798, 152] on span "−" at bounding box center [797, 147] width 8 height 16
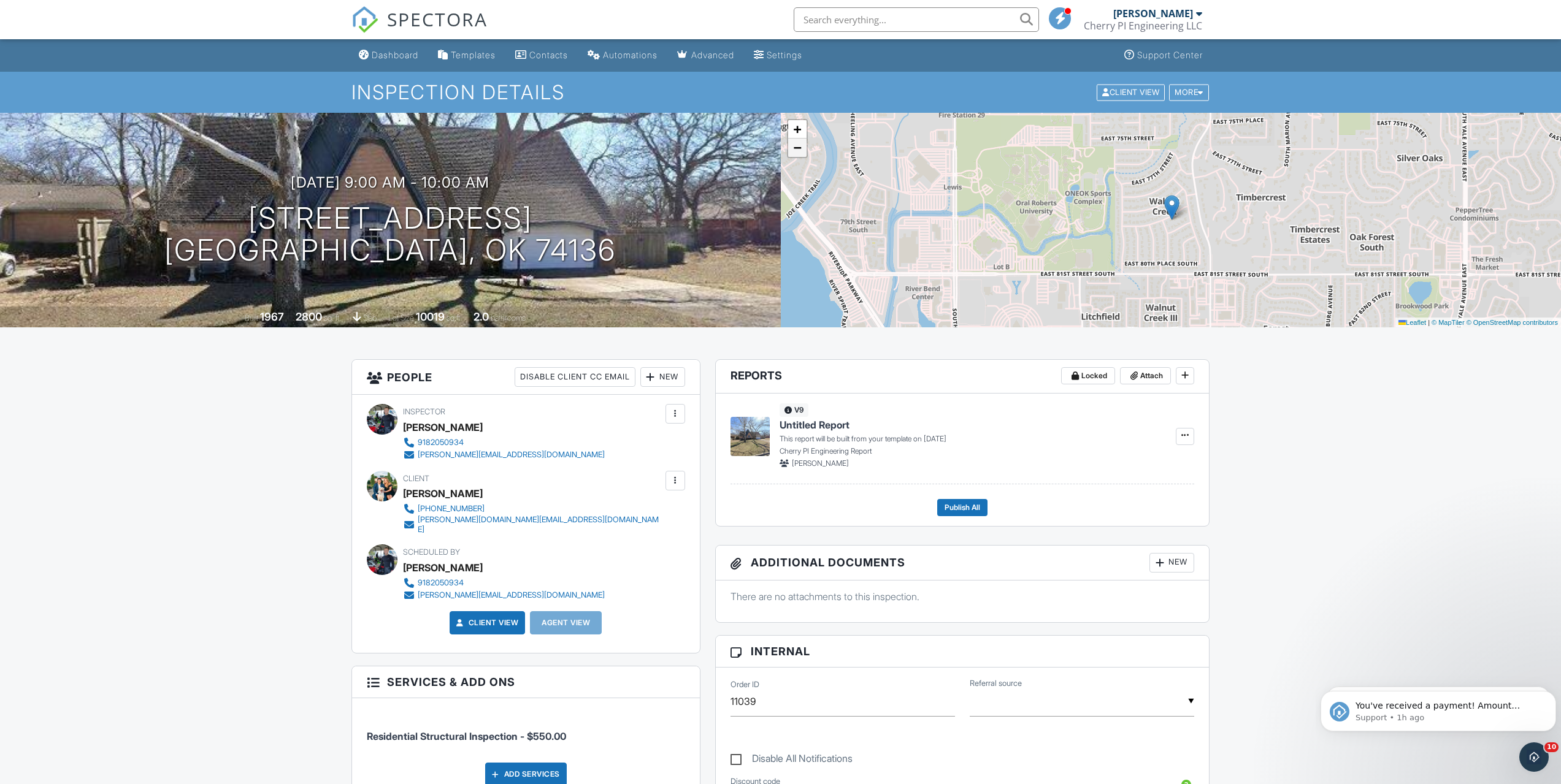
click at [798, 149] on span "−" at bounding box center [797, 147] width 8 height 16
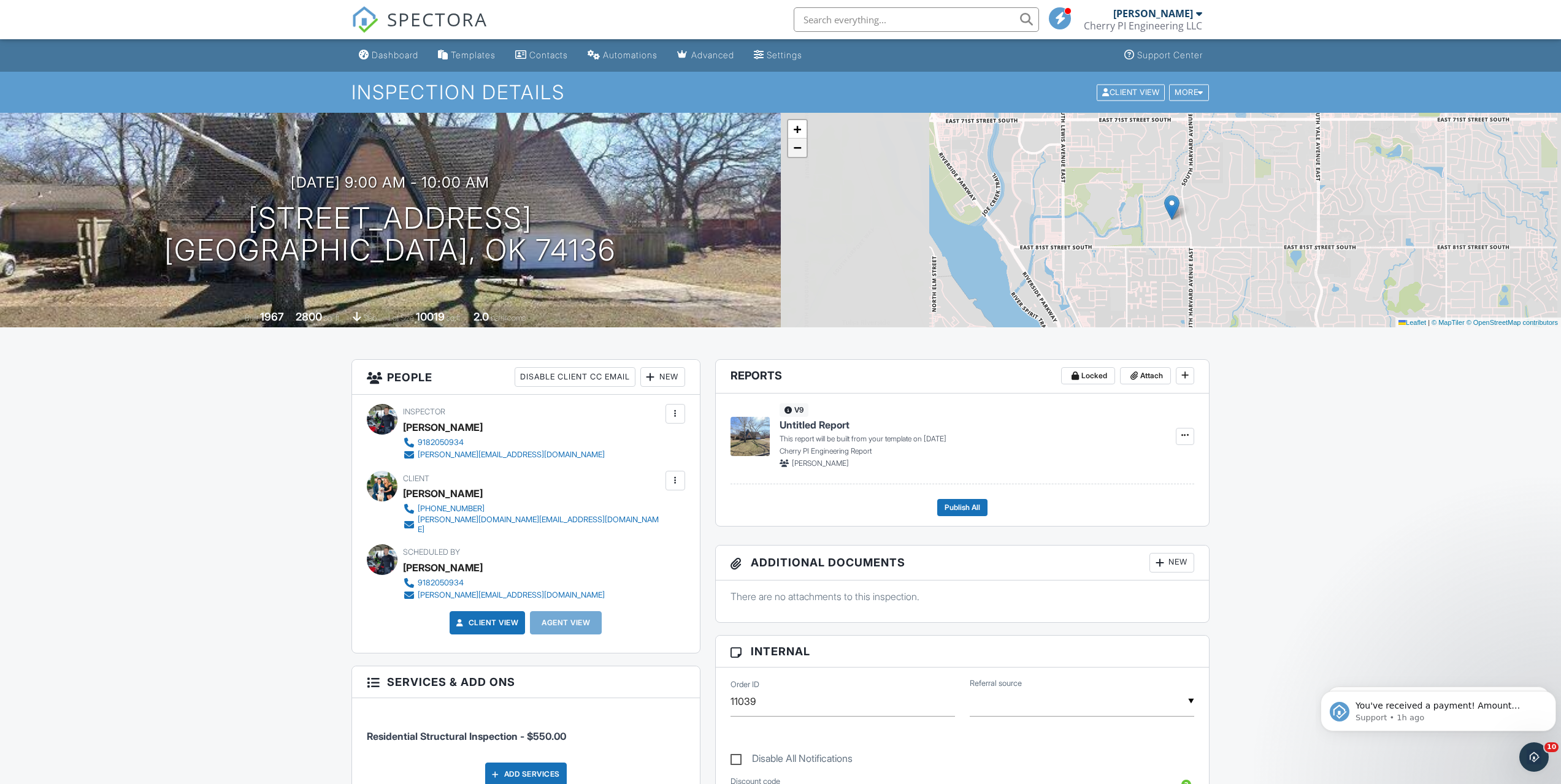
click at [798, 149] on span "−" at bounding box center [797, 147] width 8 height 16
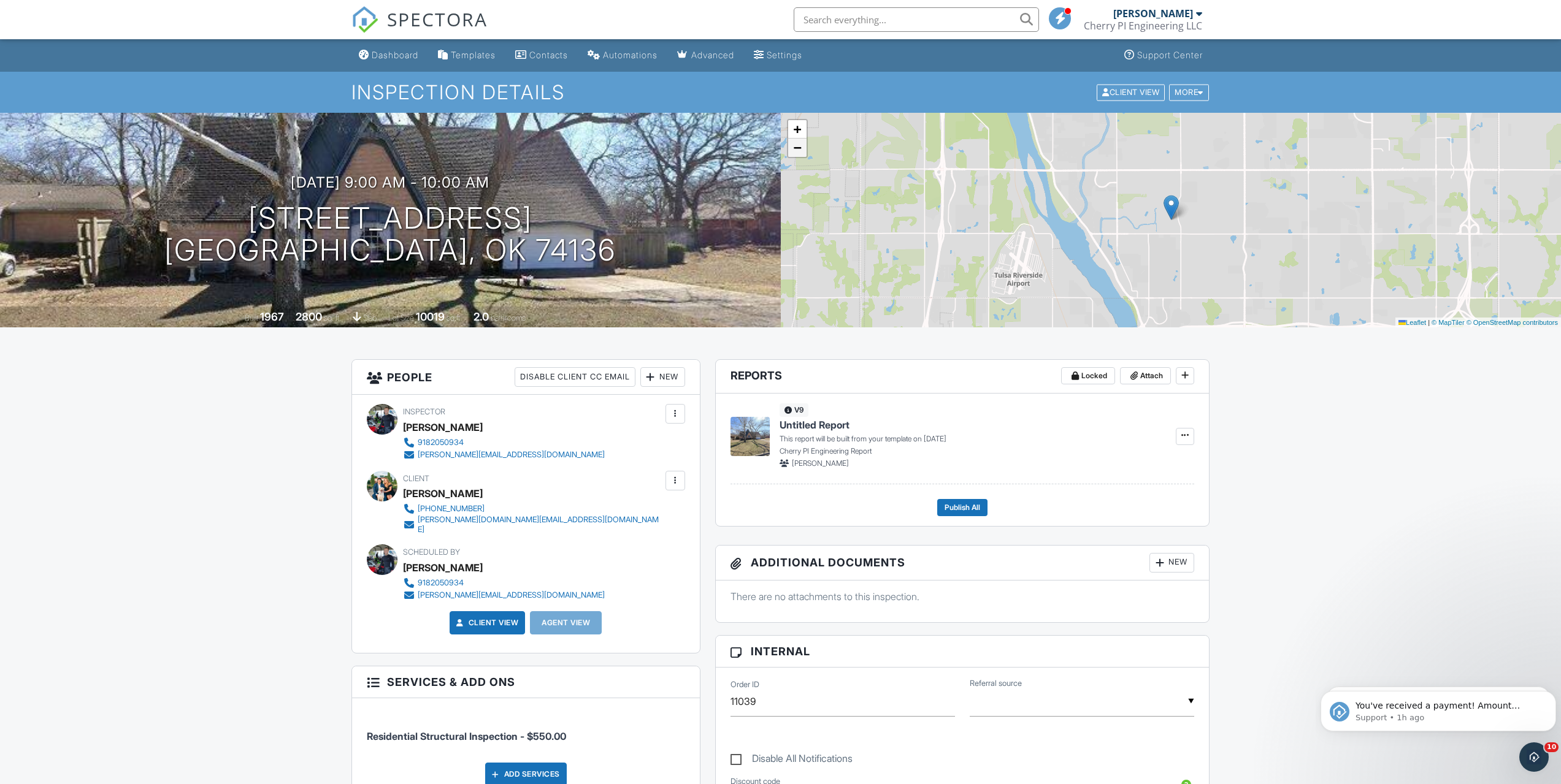
click at [796, 144] on span "−" at bounding box center [797, 147] width 8 height 16
